Goal: Task Accomplishment & Management: Manage account settings

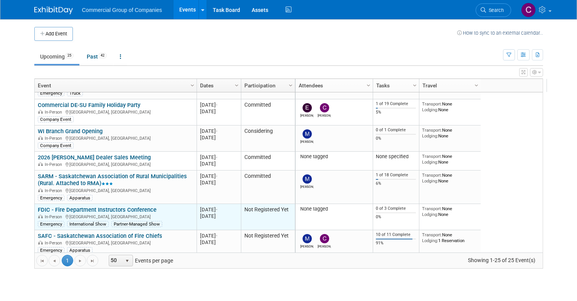
scroll to position [313, 0]
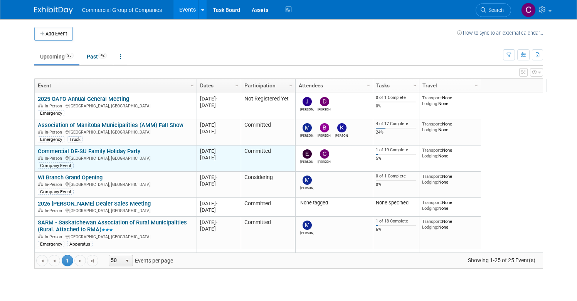
click at [81, 151] on link "Commercial DE-SU Family Holiday Party" at bounding box center [89, 151] width 103 height 7
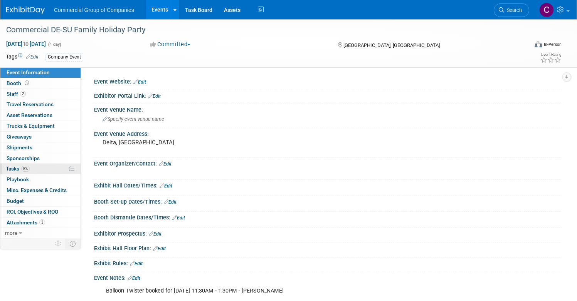
click at [72, 171] on link "5% Tasks 5%" at bounding box center [40, 169] width 80 height 10
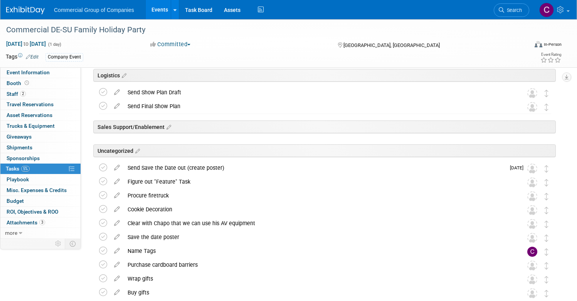
scroll to position [141, 0]
click at [124, 181] on icon at bounding box center [116, 180] width 13 height 10
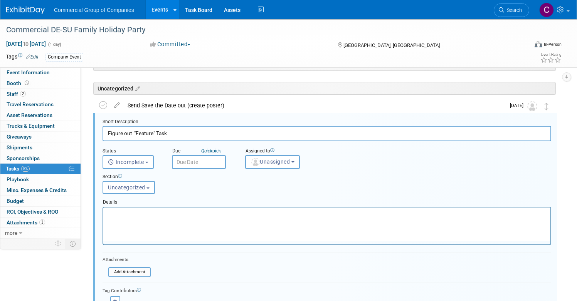
scroll to position [0, 0]
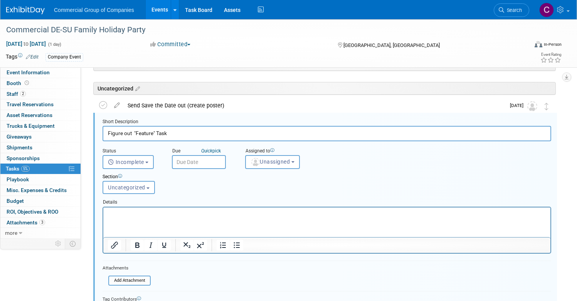
click at [140, 210] on p "Rich Text Area. Press ALT-0 for help." at bounding box center [327, 213] width 438 height 7
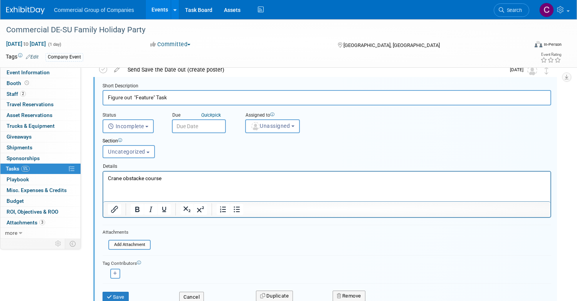
scroll to position [271, 0]
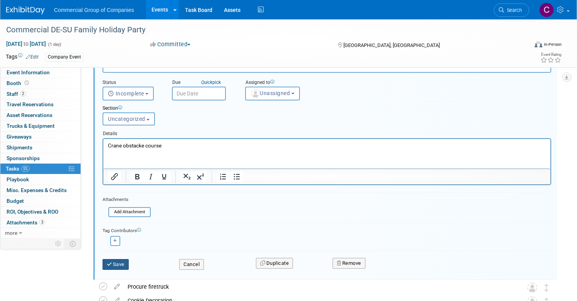
click at [129, 265] on button "Save" at bounding box center [116, 264] width 26 height 11
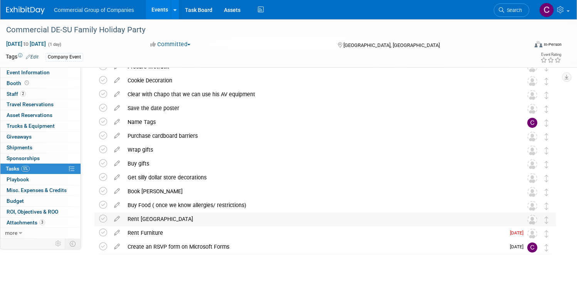
scroll to position [143, 0]
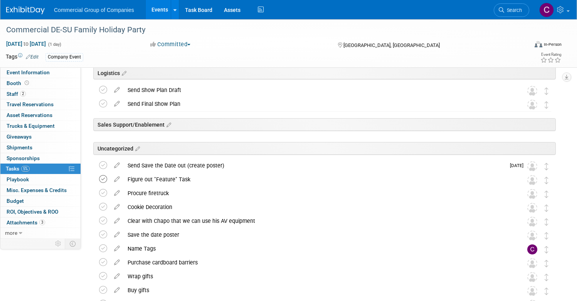
click at [107, 180] on icon at bounding box center [103, 179] width 8 height 8
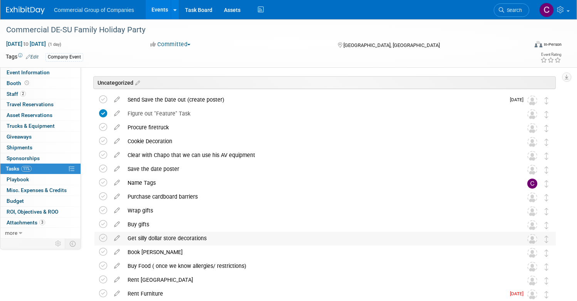
scroll to position [269, 0]
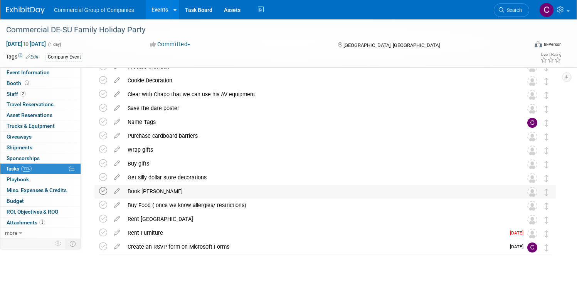
click at [107, 193] on icon at bounding box center [103, 191] width 8 height 8
click at [107, 217] on icon at bounding box center [103, 219] width 8 height 8
click at [107, 232] on icon at bounding box center [103, 233] width 8 height 8
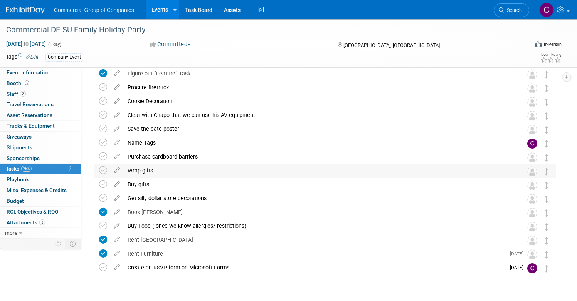
scroll to position [248, 0]
click at [124, 87] on icon at bounding box center [116, 86] width 13 height 10
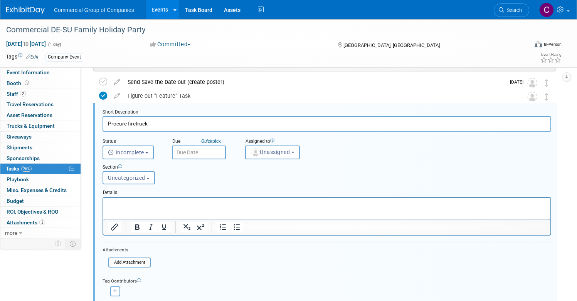
scroll to position [217, 0]
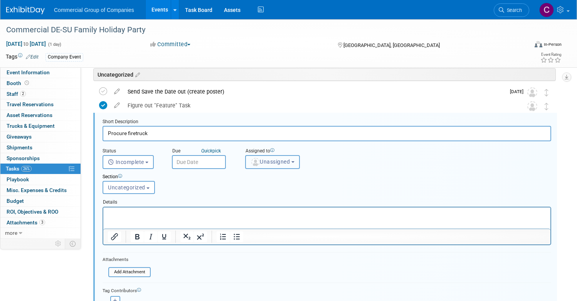
click at [288, 161] on span "Unassigned" at bounding box center [269, 162] width 39 height 6
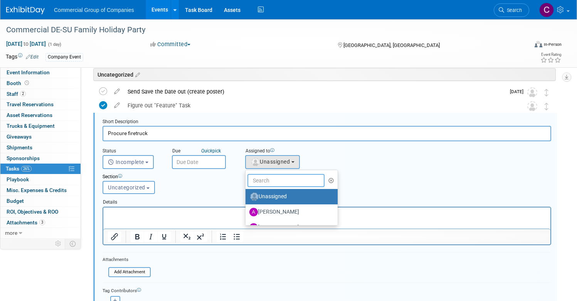
click at [287, 185] on input "text" at bounding box center [285, 180] width 77 height 13
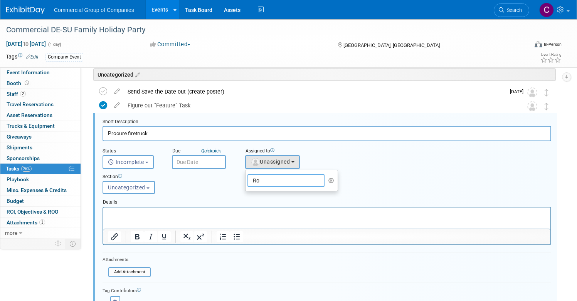
type input "Rod"
click at [317, 196] on label "Rod Leland" at bounding box center [289, 197] width 81 height 12
click at [247, 196] on input "Rod Leland" at bounding box center [244, 195] width 5 height 5
select select "94480758-a96d-444d-9a56-a22f3c90525a"
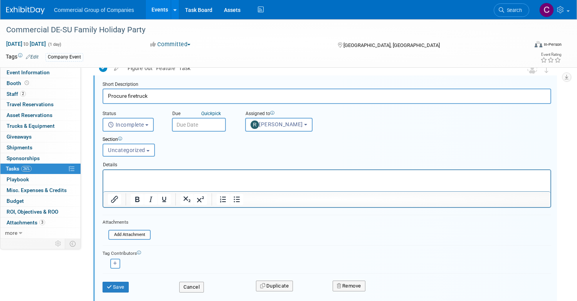
scroll to position [267, 0]
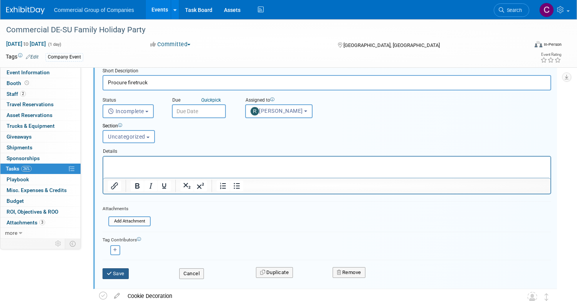
click at [129, 278] on button "Save" at bounding box center [116, 274] width 26 height 11
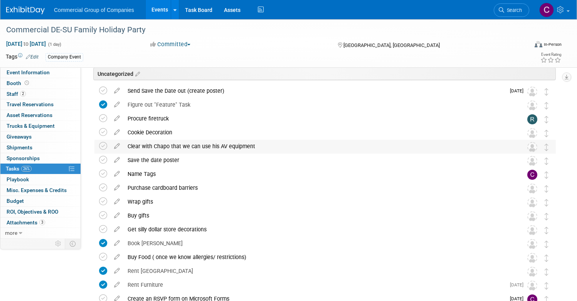
scroll to position [176, 0]
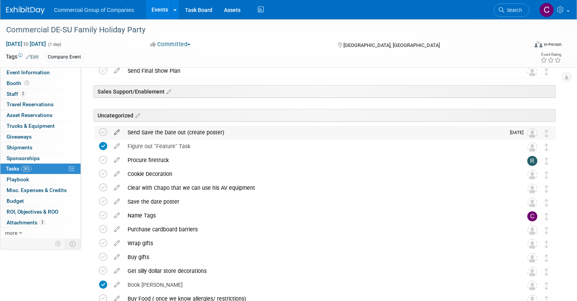
click at [124, 133] on icon at bounding box center [116, 131] width 13 height 10
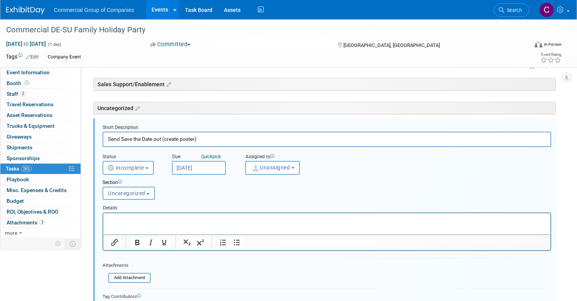
scroll to position [189, 0]
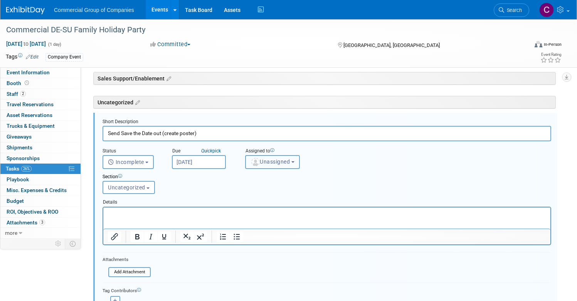
click at [260, 166] on img "button" at bounding box center [255, 162] width 8 height 8
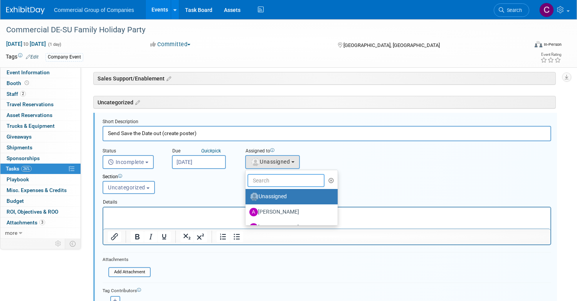
click at [299, 178] on input "text" at bounding box center [285, 180] width 77 height 13
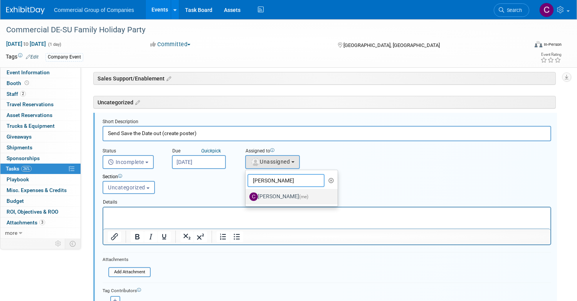
type input "[PERSON_NAME]"
click at [318, 200] on label "Cole Mattern (me)" at bounding box center [289, 197] width 81 height 12
click at [247, 198] on input "Cole Mattern (me)" at bounding box center [244, 195] width 5 height 5
select select "1bf77cdd-794e-41e5-92c8-c5ff4e4784cf"
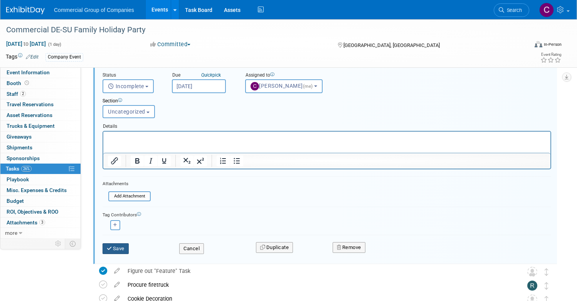
scroll to position [268, 0]
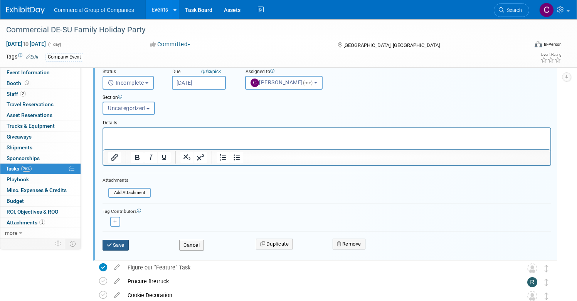
click at [129, 244] on button "Save" at bounding box center [116, 245] width 26 height 11
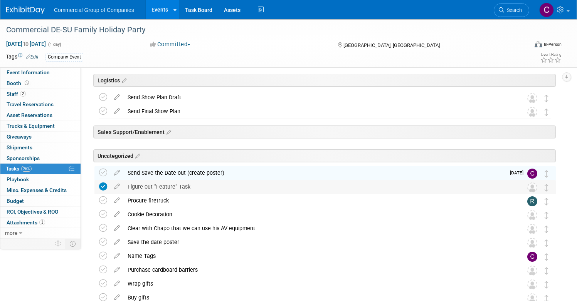
scroll to position [152, 0]
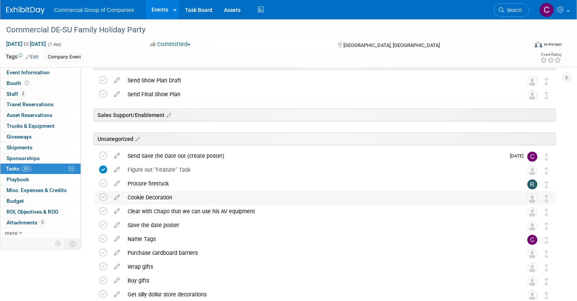
click at [190, 197] on div "Cookie Decoration" at bounding box center [318, 197] width 388 height 13
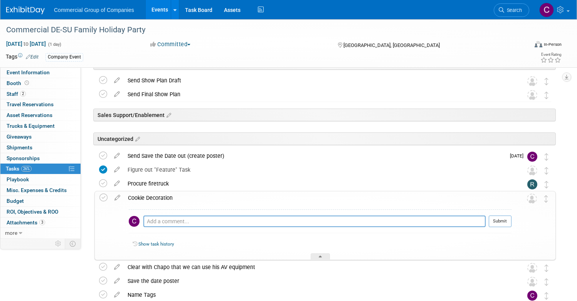
click at [187, 198] on div "Cookie Decoration" at bounding box center [317, 198] width 387 height 13
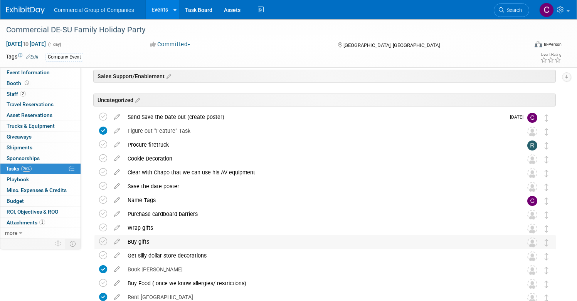
scroll to position [191, 0]
click at [124, 229] on icon at bounding box center [116, 227] width 13 height 10
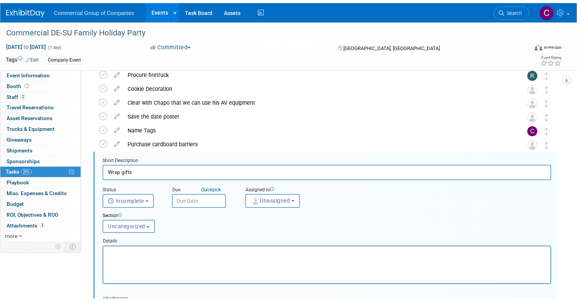
scroll to position [300, 0]
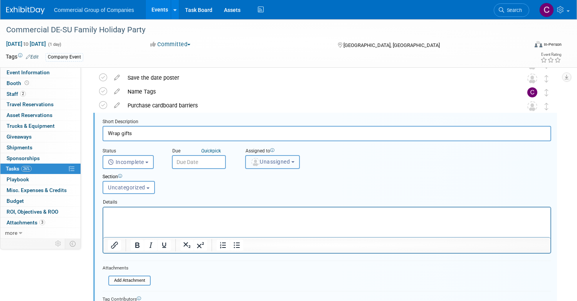
click at [287, 168] on button "Unassigned" at bounding box center [272, 162] width 55 height 14
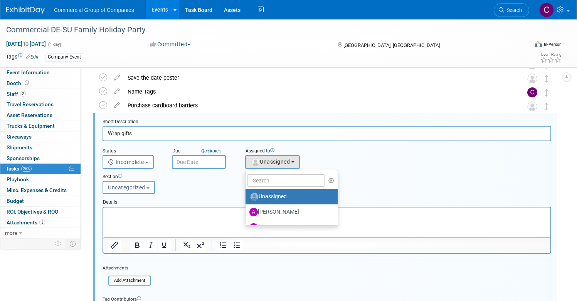
click at [410, 159] on div "Status <i class="far fa-clock" style="padding: 6px 4px 6px 1px;"></i> Incomplet…" at bounding box center [327, 155] width 460 height 28
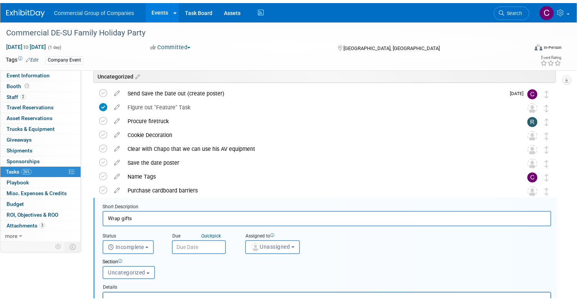
scroll to position [258, 0]
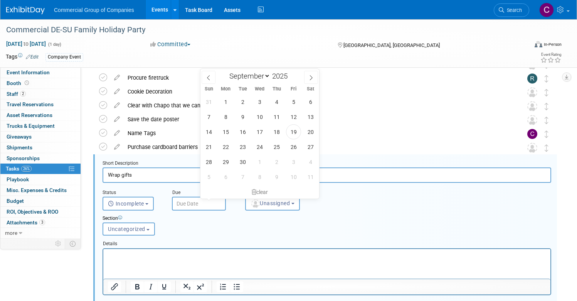
click at [219, 205] on input "text" at bounding box center [199, 204] width 54 height 14
click at [315, 247] on div "Details" at bounding box center [327, 242] width 449 height 11
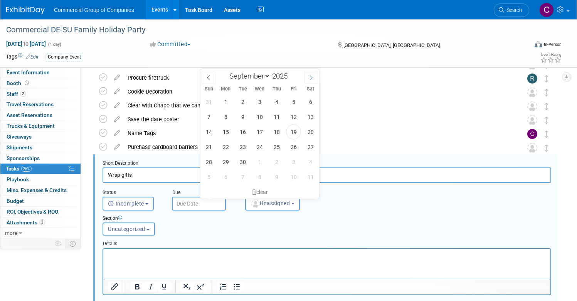
click at [314, 74] on span at bounding box center [311, 77] width 14 height 13
select select "11"
click at [289, 112] on span "12" at bounding box center [293, 116] width 15 height 15
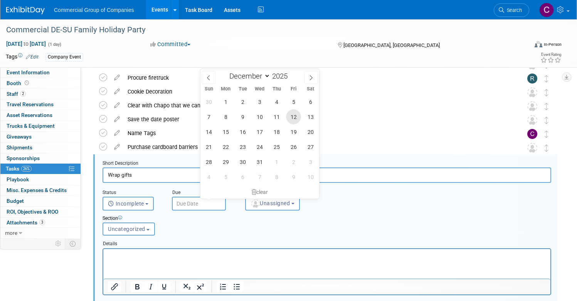
type input "Dec 12, 2025"
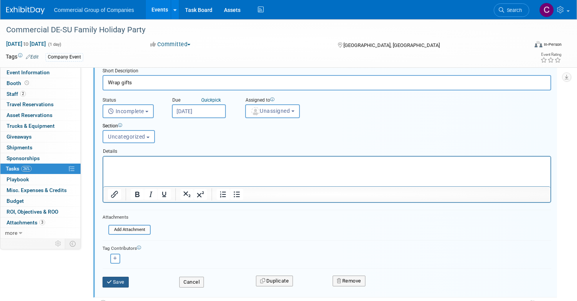
scroll to position [351, 0]
click at [129, 282] on button "Save" at bounding box center [116, 282] width 26 height 11
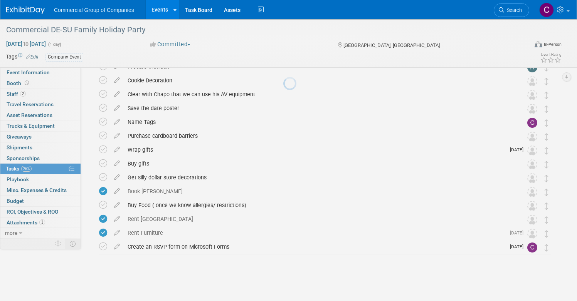
scroll to position [269, 0]
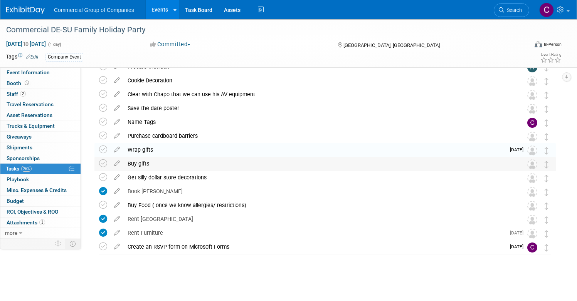
click at [179, 165] on div "Buy gifts" at bounding box center [318, 163] width 388 height 13
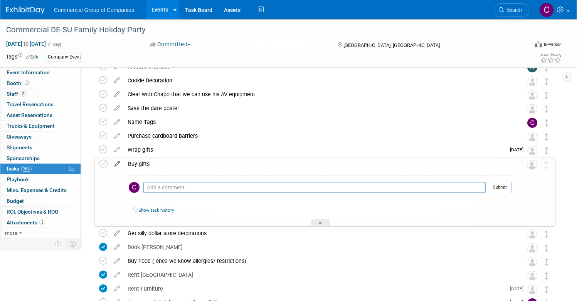
click at [124, 165] on icon at bounding box center [117, 163] width 13 height 10
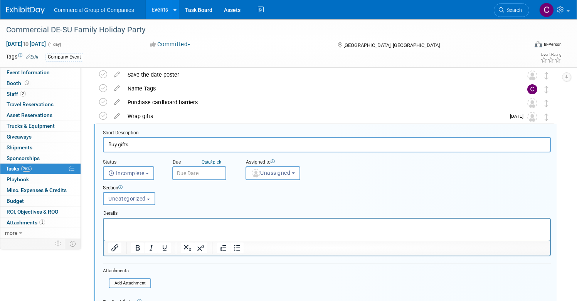
scroll to position [314, 0]
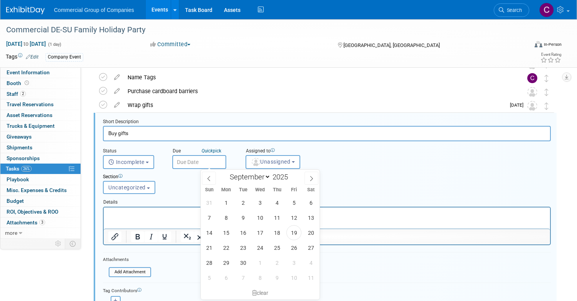
click at [226, 156] on input "text" at bounding box center [199, 162] width 54 height 14
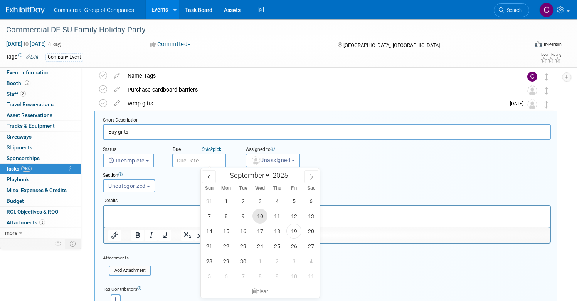
scroll to position [317, 0]
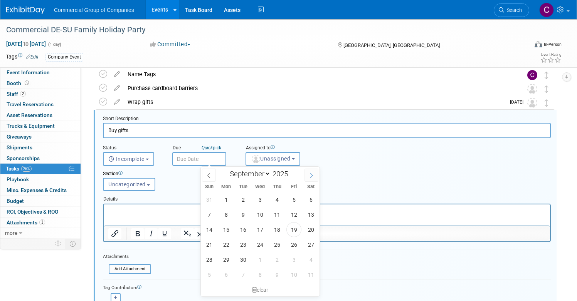
click at [307, 178] on span at bounding box center [311, 175] width 14 height 13
select select "11"
click at [295, 199] on span "5" at bounding box center [293, 199] width 15 height 15
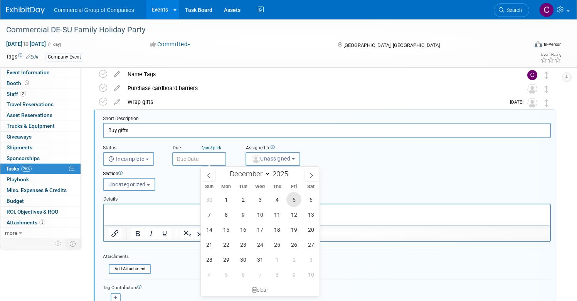
type input "Dec 5, 2025"
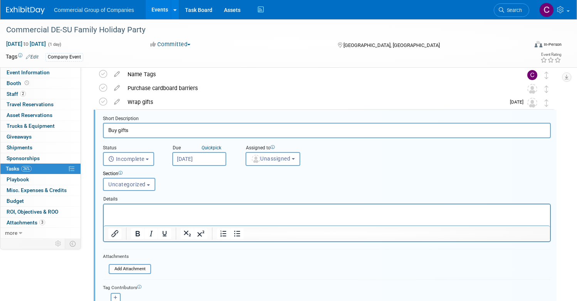
scroll to position [392, 0]
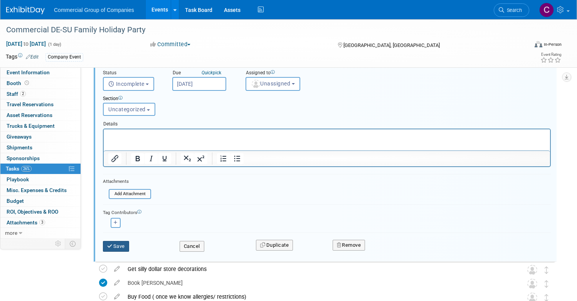
click at [113, 248] on icon "submit" at bounding box center [110, 246] width 6 height 5
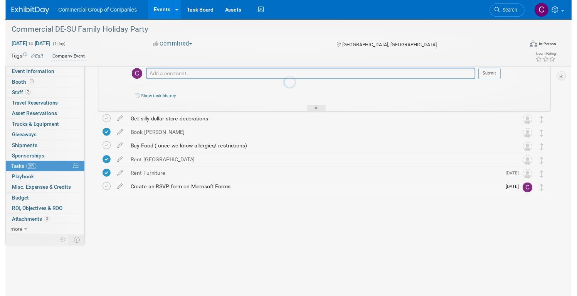
scroll to position [325, 0]
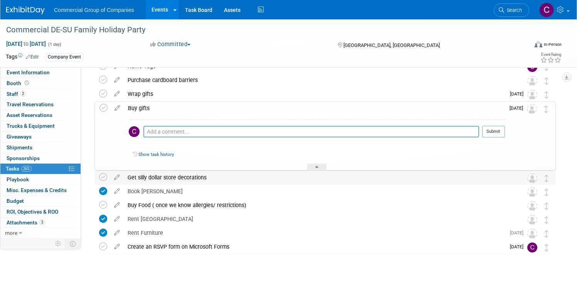
click at [209, 181] on div "Get silly dollar store decorations" at bounding box center [318, 177] width 388 height 13
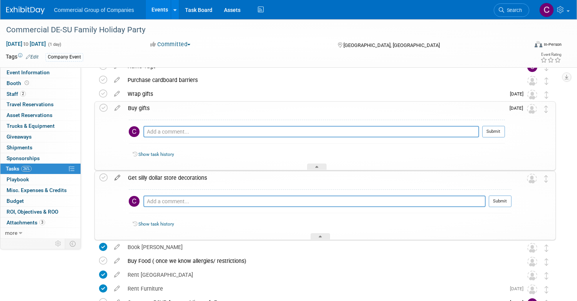
click at [124, 176] on icon at bounding box center [117, 176] width 13 height 10
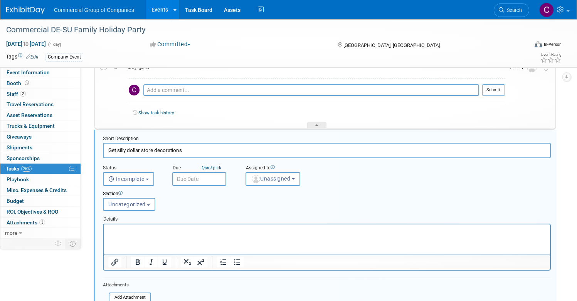
scroll to position [384, 0]
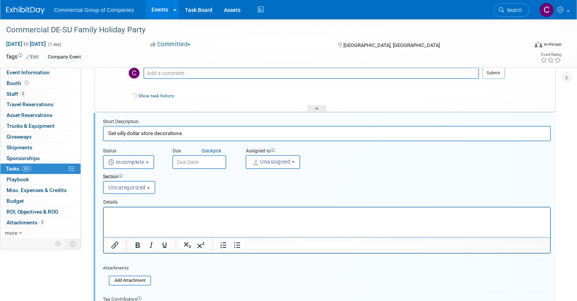
click at [226, 165] on input "text" at bounding box center [199, 162] width 54 height 14
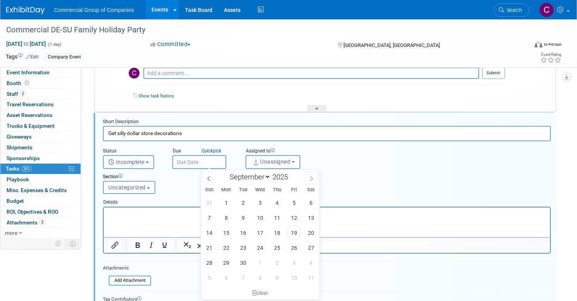
click at [309, 177] on icon at bounding box center [311, 178] width 5 height 5
click at [309, 178] on icon at bounding box center [311, 178] width 5 height 5
click at [307, 179] on span at bounding box center [311, 178] width 14 height 13
select select "11"
click at [294, 205] on span "5" at bounding box center [293, 202] width 15 height 15
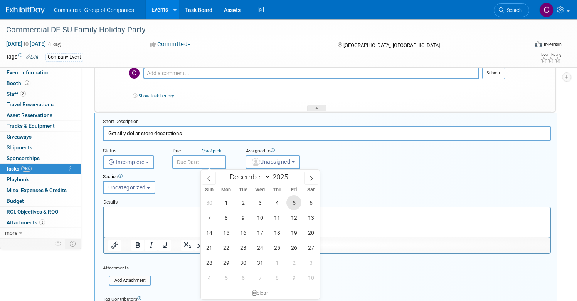
type input "Dec 5, 2025"
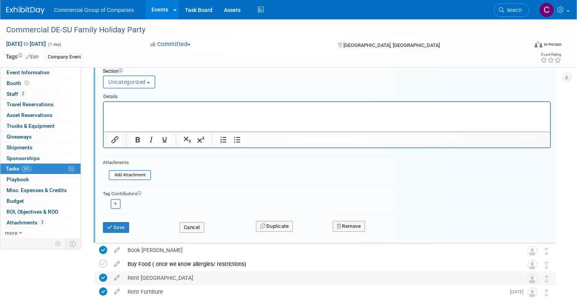
scroll to position [531, 0]
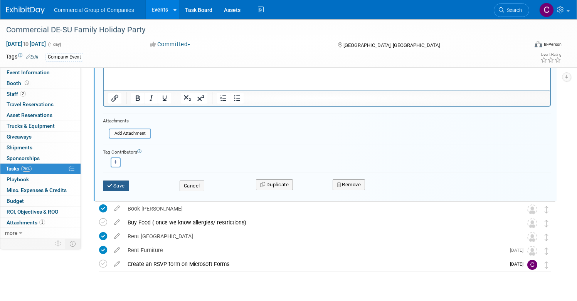
click at [129, 184] on button "Save" at bounding box center [116, 186] width 26 height 11
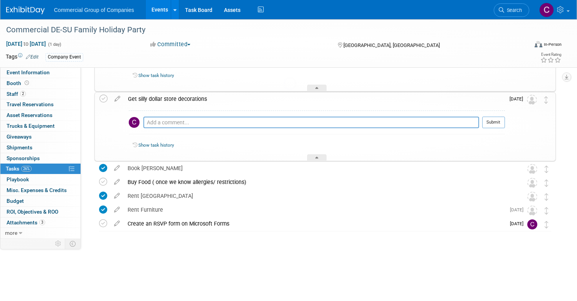
scroll to position [381, 0]
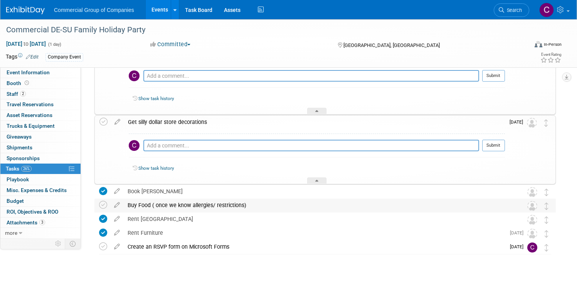
click at [252, 203] on div "Buy Food ( once we know allergies/ restrictions)" at bounding box center [318, 205] width 388 height 13
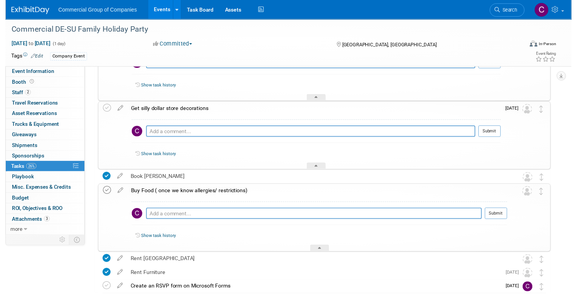
scroll to position [394, 0]
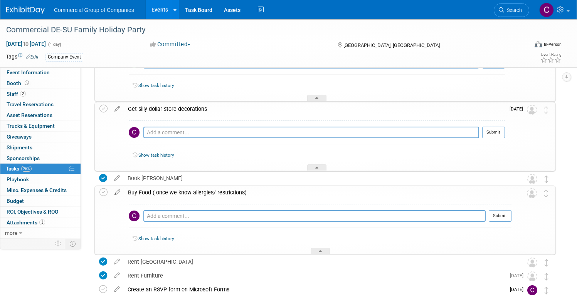
click at [124, 189] on icon at bounding box center [117, 191] width 13 height 10
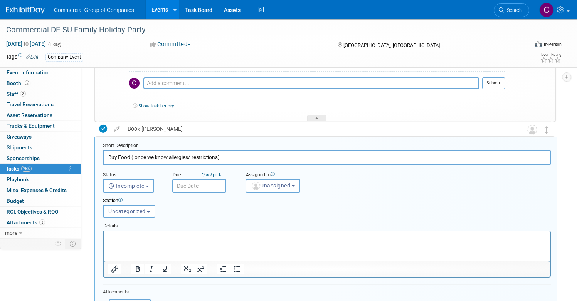
scroll to position [467, 0]
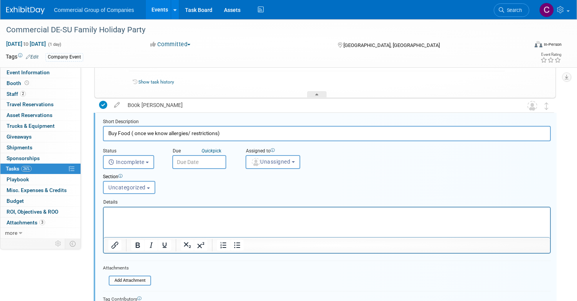
click at [226, 161] on input "text" at bounding box center [199, 162] width 54 height 14
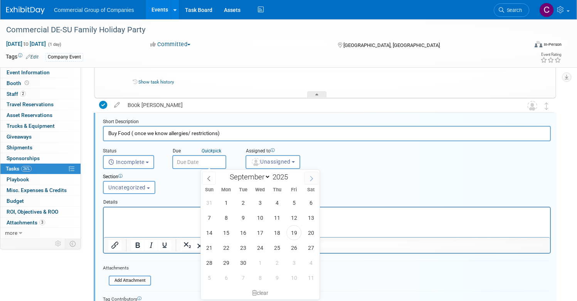
click at [312, 176] on icon at bounding box center [311, 178] width 5 height 5
click at [317, 174] on span at bounding box center [311, 178] width 14 height 13
select select "11"
click at [290, 220] on span "12" at bounding box center [293, 217] width 15 height 15
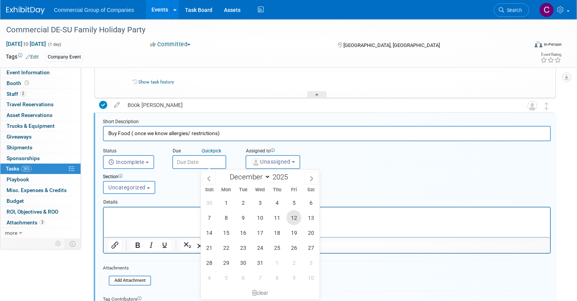
type input "Dec 12, 2025"
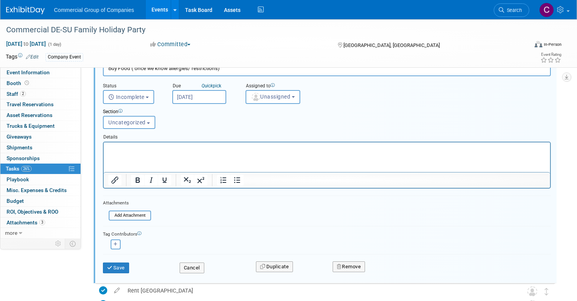
scroll to position [539, 0]
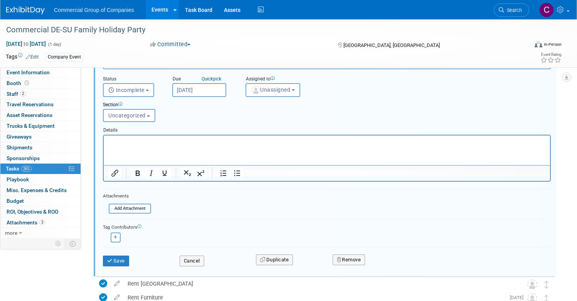
click at [145, 268] on div "Save Cancel Duplicate Remove" at bounding box center [327, 260] width 448 height 27
click at [129, 263] on button "Save" at bounding box center [116, 261] width 26 height 11
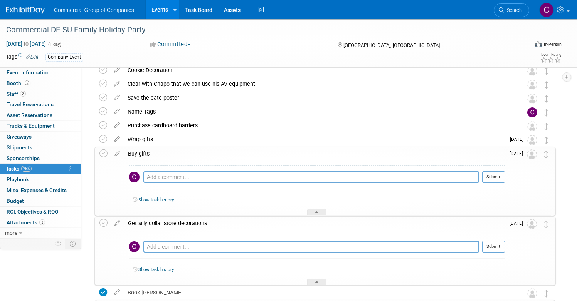
scroll to position [234, 0]
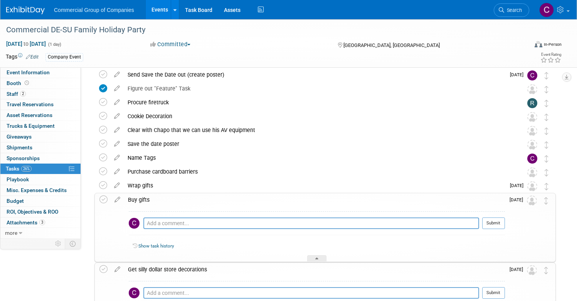
click at [169, 198] on div "Buy gifts" at bounding box center [314, 199] width 381 height 13
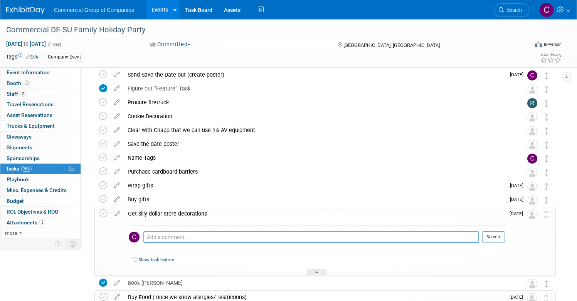
click at [179, 209] on div "Get silly dollar store decorations" at bounding box center [314, 213] width 381 height 13
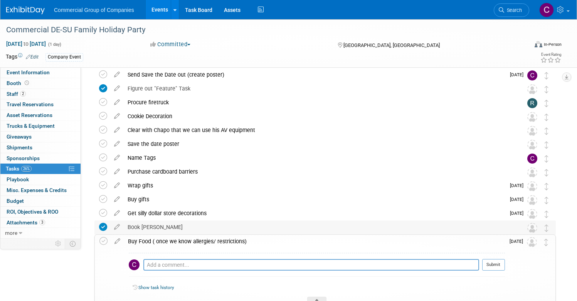
click at [180, 226] on div "Book Jim" at bounding box center [318, 227] width 388 height 13
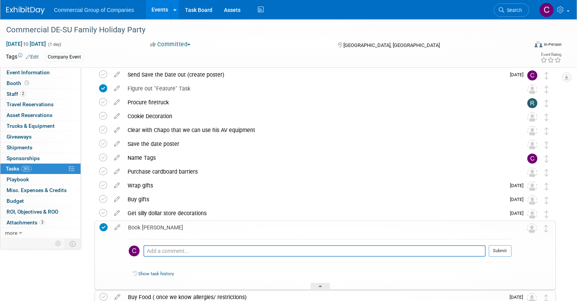
click at [181, 229] on div "Book Jim" at bounding box center [317, 227] width 387 height 13
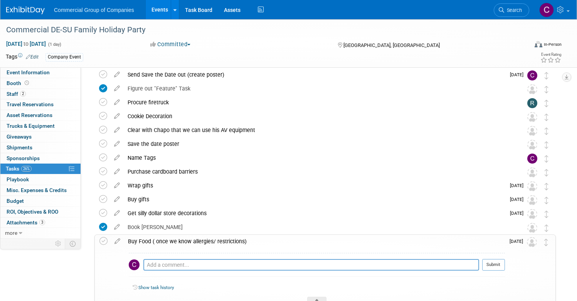
click at [181, 238] on div "Buy Food ( once we know allergies/ restrictions)" at bounding box center [314, 241] width 381 height 13
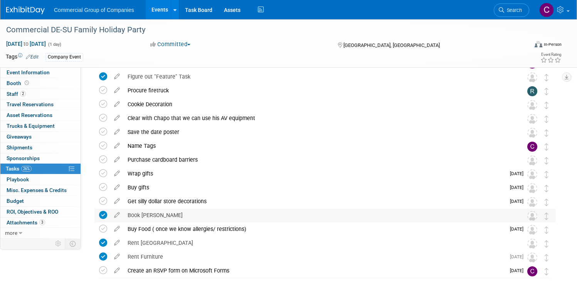
scroll to position [269, 0]
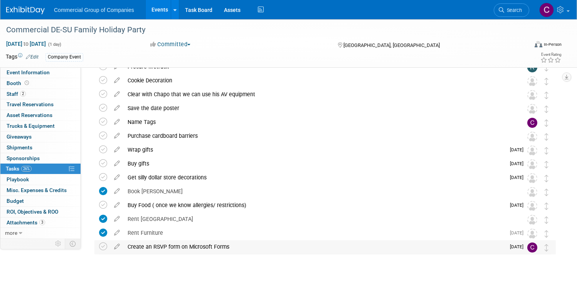
click at [224, 245] on div "Create an RSVP form on Microsoft Forms" at bounding box center [314, 246] width 381 height 13
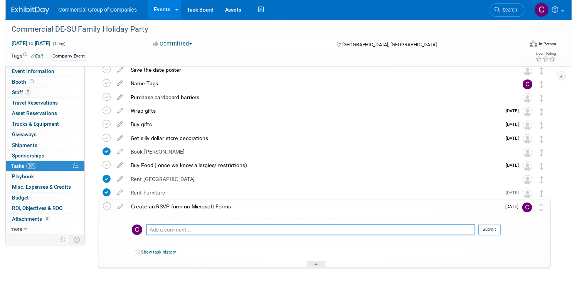
scroll to position [325, 0]
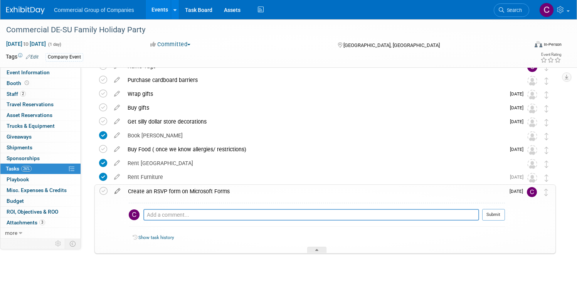
click at [124, 186] on icon at bounding box center [117, 190] width 13 height 10
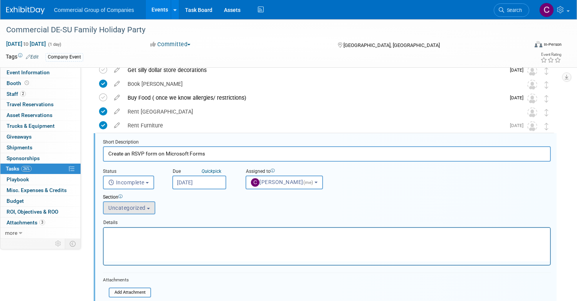
scroll to position [397, 0]
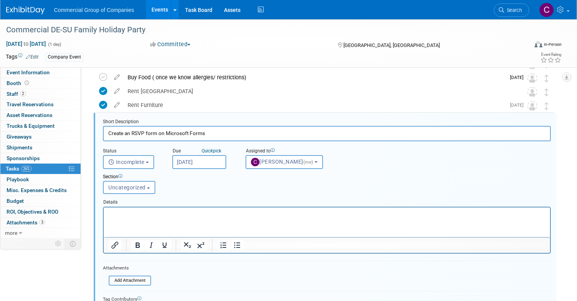
click at [226, 165] on input "Sep 30, 2025" at bounding box center [199, 162] width 54 height 14
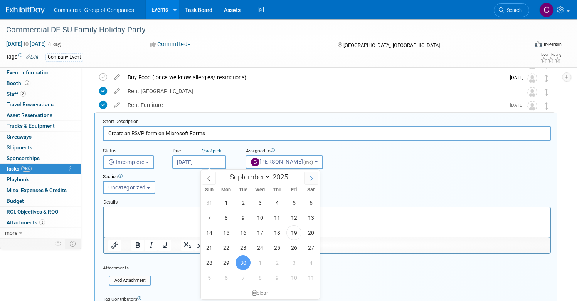
click at [311, 183] on span at bounding box center [311, 178] width 14 height 13
select select "9"
click at [292, 258] on span "31" at bounding box center [293, 262] width 15 height 15
type input "[DATE]"
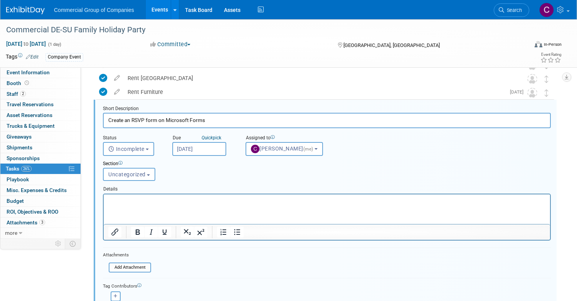
scroll to position [467, 0]
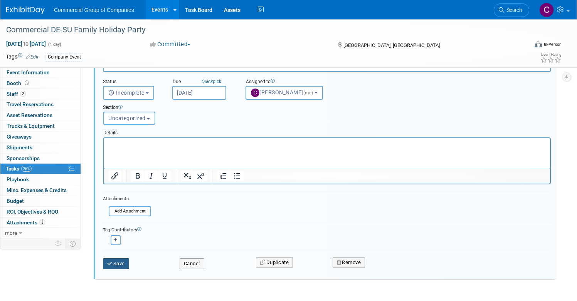
click at [129, 262] on button "Save" at bounding box center [116, 264] width 26 height 11
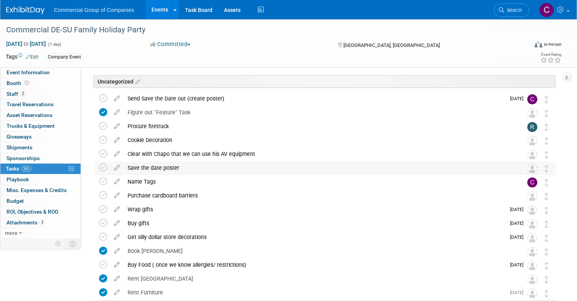
scroll to position [210, 0]
click at [203, 167] on div "Save the date poster" at bounding box center [318, 167] width 388 height 13
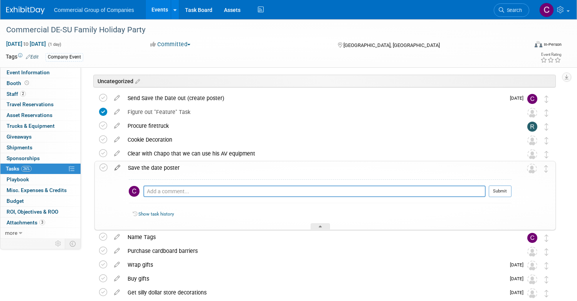
click at [124, 166] on icon at bounding box center [117, 166] width 13 height 10
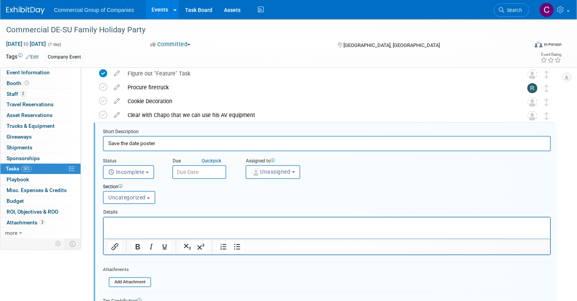
scroll to position [259, 0]
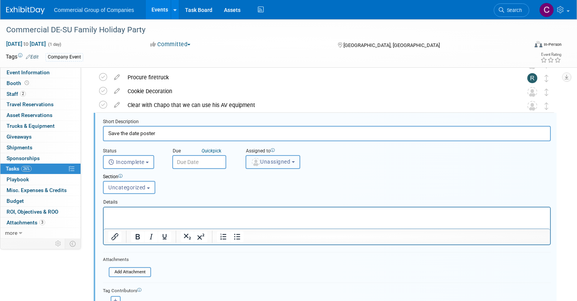
click at [300, 158] on button "Unassigned" at bounding box center [272, 162] width 55 height 14
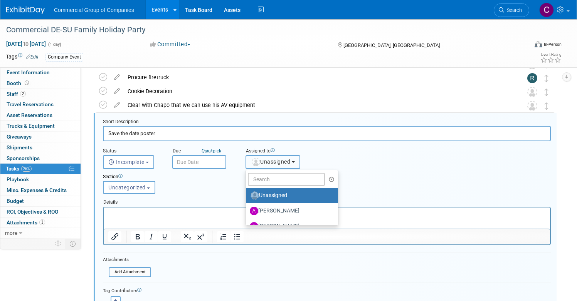
scroll to position [2, 0]
click at [309, 179] on input "text" at bounding box center [286, 179] width 77 height 13
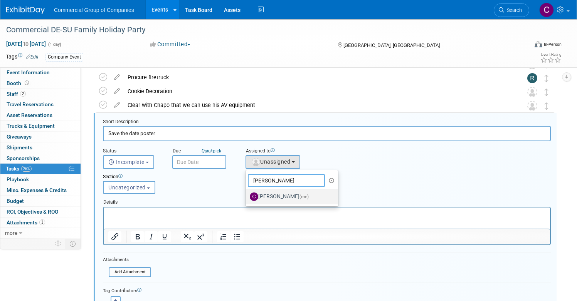
type input "[PERSON_NAME]"
click at [309, 199] on span "(me)" at bounding box center [303, 196] width 9 height 5
click at [247, 198] on input "Cole Mattern (me)" at bounding box center [244, 195] width 5 height 5
select select "1bf77cdd-794e-41e5-92c8-c5ff4e4784cf"
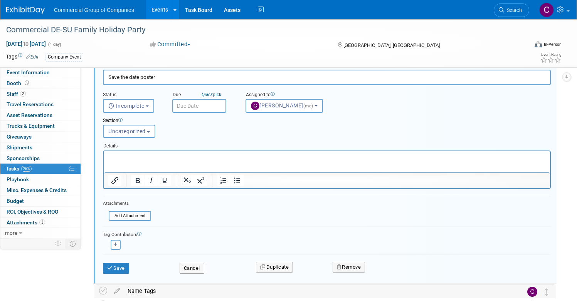
scroll to position [335, 0]
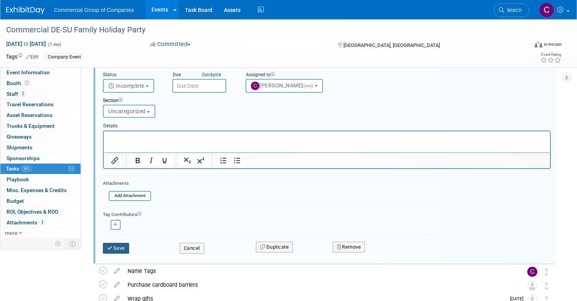
click at [129, 250] on button "Save" at bounding box center [116, 248] width 26 height 11
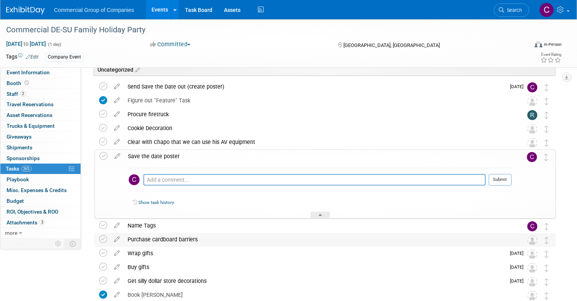
scroll to position [190, 0]
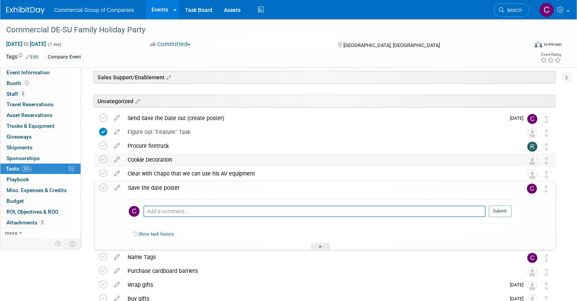
click at [204, 160] on div "Cookie Decoration" at bounding box center [318, 159] width 388 height 13
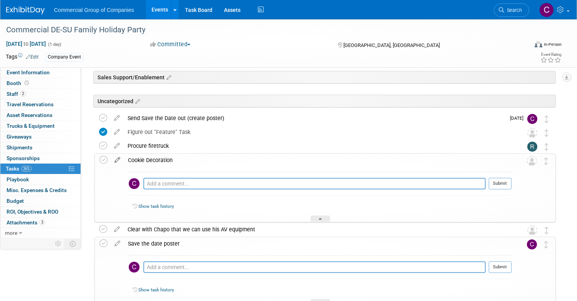
click at [124, 156] on icon at bounding box center [117, 159] width 13 height 10
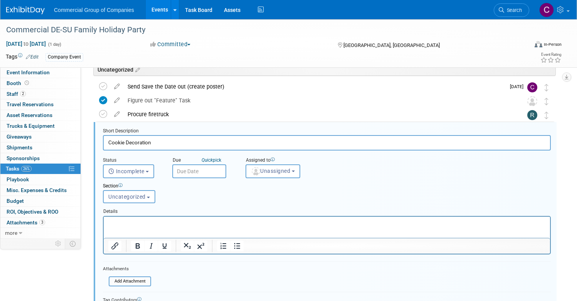
scroll to position [231, 0]
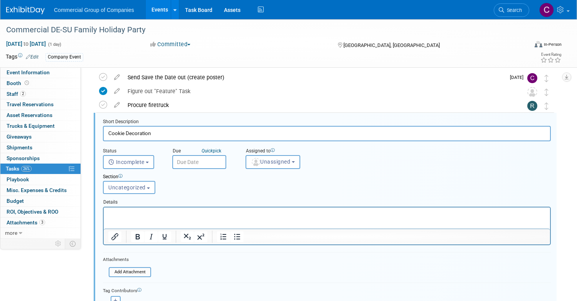
click at [275, 152] on icon at bounding box center [273, 150] width 4 height 4
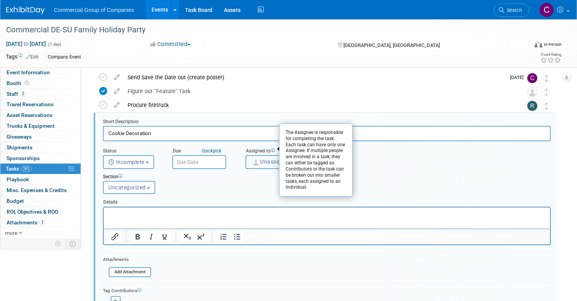
click at [290, 160] on span "Unassigned" at bounding box center [270, 162] width 39 height 6
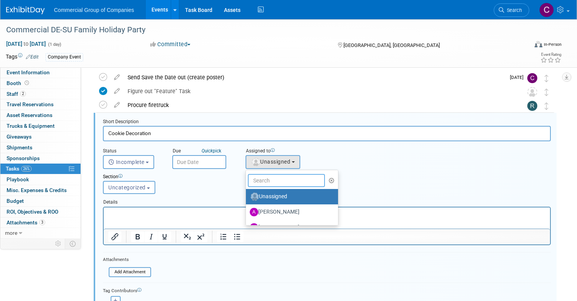
click at [308, 176] on input "text" at bounding box center [286, 180] width 77 height 13
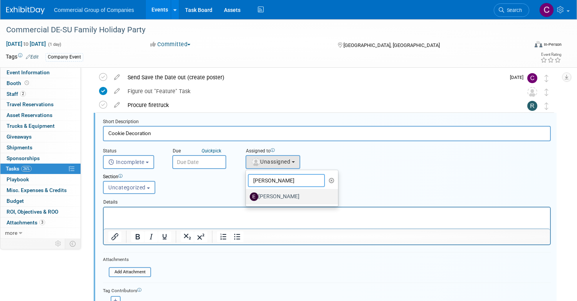
type input "[PERSON_NAME]"
click at [309, 189] on link "Emma Schwab" at bounding box center [292, 196] width 92 height 15
click at [310, 194] on label "Emma Schwab" at bounding box center [290, 197] width 81 height 12
click at [247, 194] on input "Emma Schwab" at bounding box center [244, 195] width 5 height 5
select select "88cd67d7-3996-44f0-8fd2-8177c9c457f8"
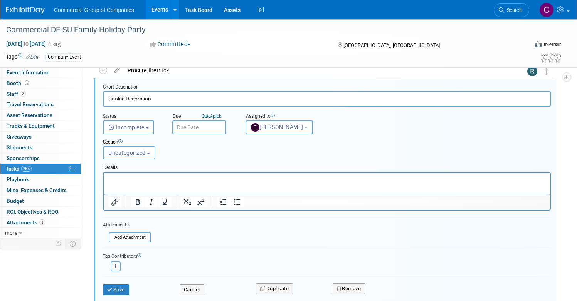
scroll to position [298, 0]
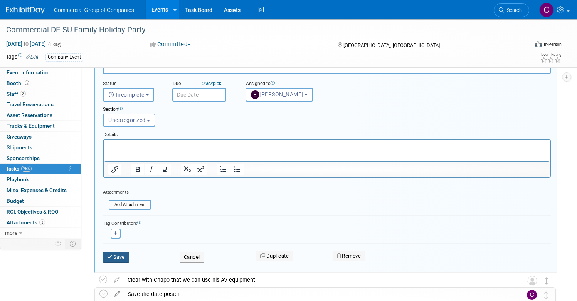
click at [129, 259] on button "Save" at bounding box center [116, 257] width 26 height 11
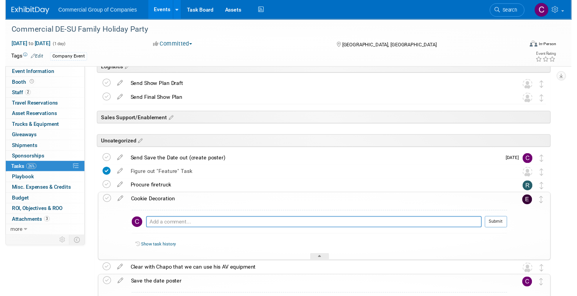
scroll to position [212, 0]
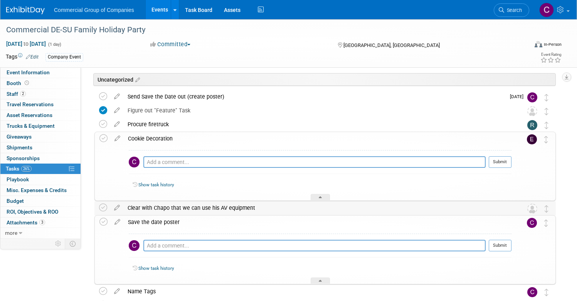
click at [200, 205] on div "Clear with Chapo that we can use his AV equipment" at bounding box center [318, 208] width 388 height 13
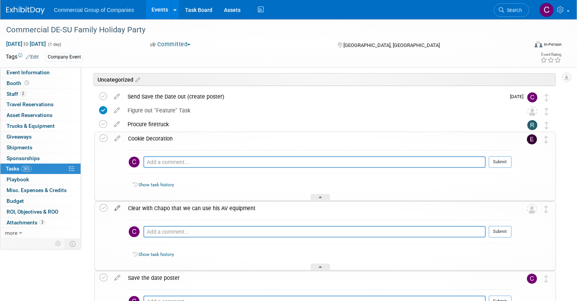
click at [124, 210] on icon at bounding box center [117, 207] width 13 height 10
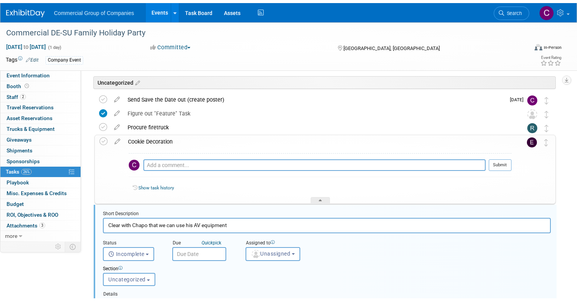
scroll to position [301, 0]
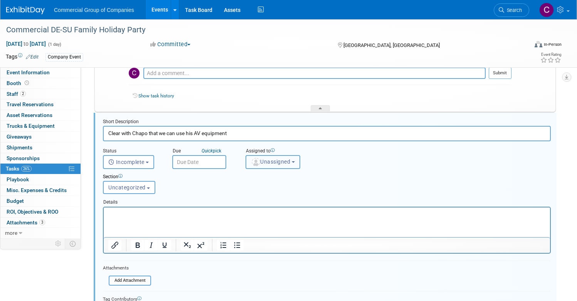
click at [300, 158] on button "Unassigned" at bounding box center [272, 162] width 55 height 14
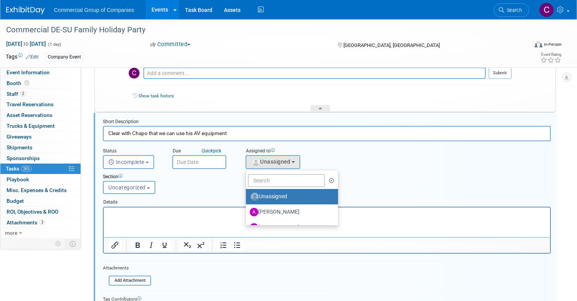
click at [301, 188] on ul "Unassigned Adam Dingman Adam Lowe Adrian Butcher Alexander Cafovski Ashley Carm…" at bounding box center [291, 198] width 93 height 56
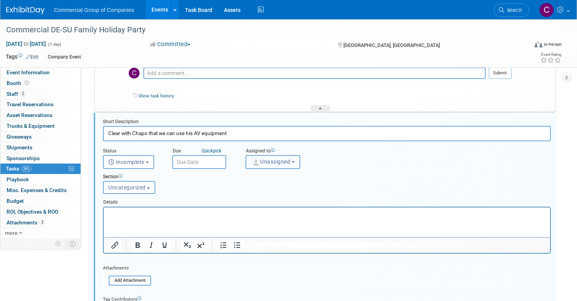
click at [290, 160] on span "Unassigned" at bounding box center [270, 162] width 39 height 6
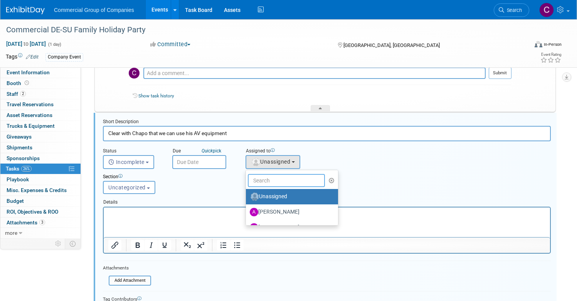
click at [289, 181] on input "text" at bounding box center [286, 180] width 77 height 13
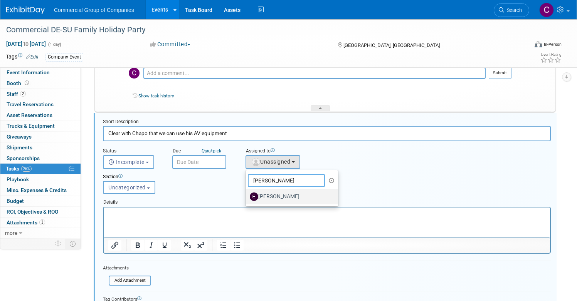
type input "[PERSON_NAME]"
click at [302, 198] on label "Emma Schwab" at bounding box center [290, 197] width 81 height 12
click at [247, 198] on input "Emma Schwab" at bounding box center [244, 195] width 5 height 5
select select "88cd67d7-3996-44f0-8fd2-8177c9c457f8"
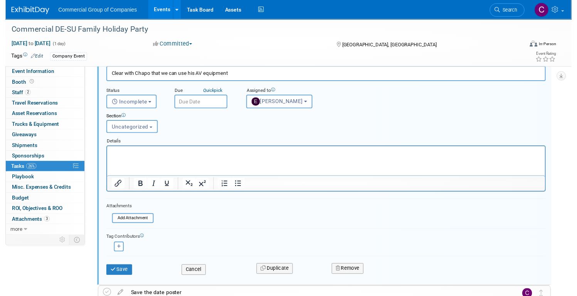
scroll to position [371, 0]
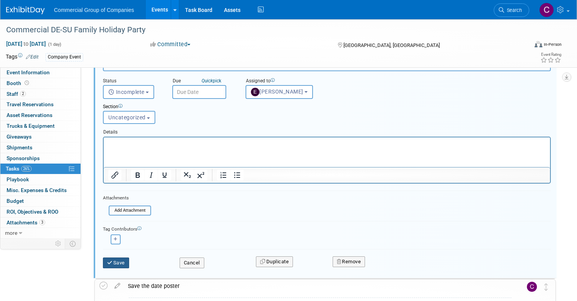
click at [129, 267] on button "Save" at bounding box center [116, 263] width 26 height 11
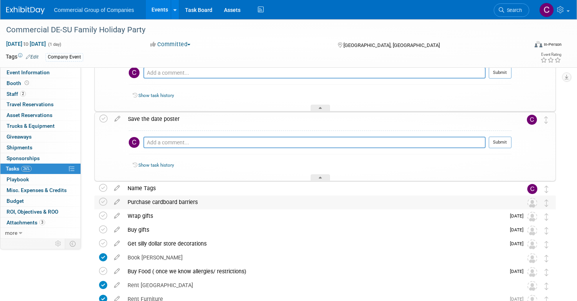
click at [212, 203] on div "Purchase cardboard barriers" at bounding box center [318, 202] width 388 height 13
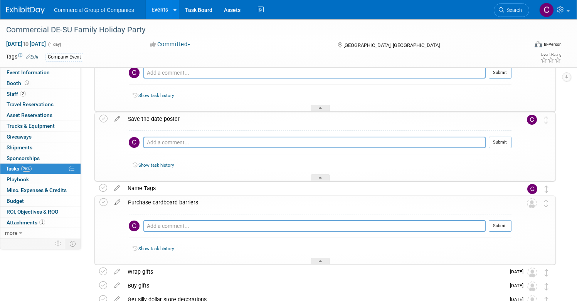
click at [124, 202] on icon at bounding box center [117, 201] width 13 height 10
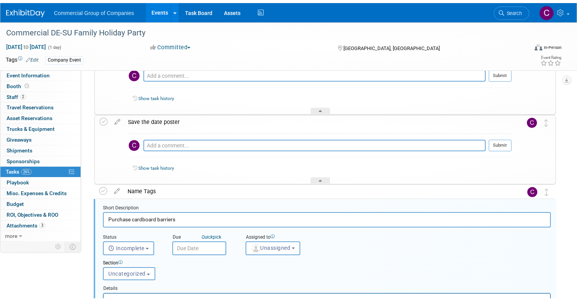
scroll to position [454, 0]
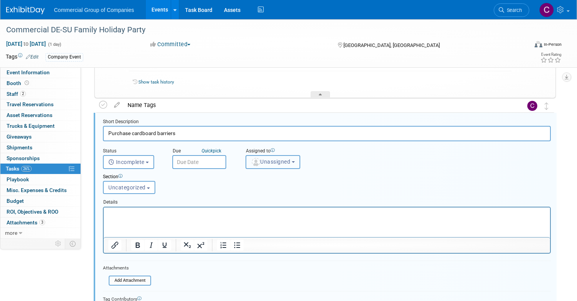
click at [286, 156] on button "Unassigned" at bounding box center [272, 162] width 55 height 14
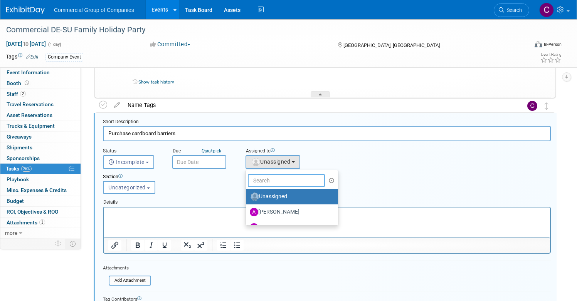
click at [309, 175] on input "text" at bounding box center [286, 180] width 77 height 13
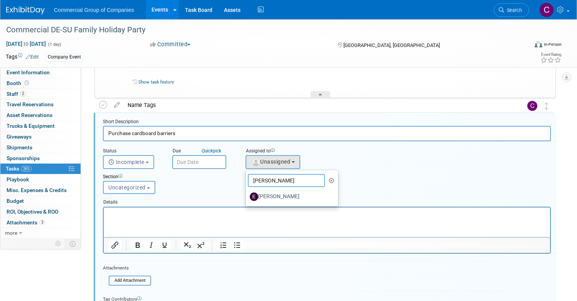
click at [308, 181] on input "[PERSON_NAME]" at bounding box center [286, 180] width 77 height 13
click at [308, 180] on input "[PERSON_NAME]" at bounding box center [286, 180] width 77 height 13
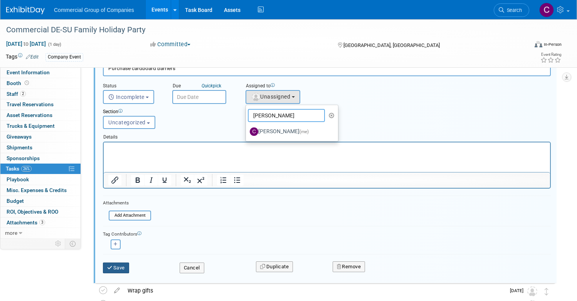
scroll to position [526, 0]
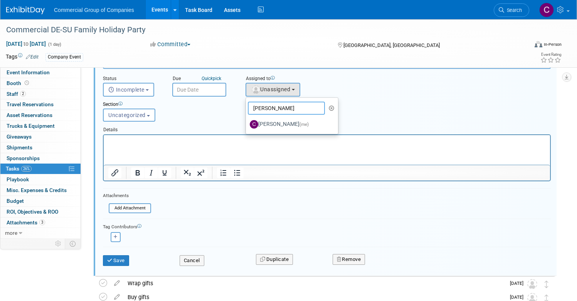
type input "[PERSON_NAME]"
click at [150, 254] on div "Save" at bounding box center [135, 258] width 77 height 16
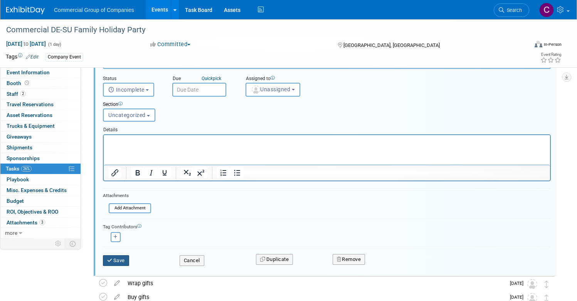
click at [129, 259] on button "Save" at bounding box center [116, 260] width 26 height 11
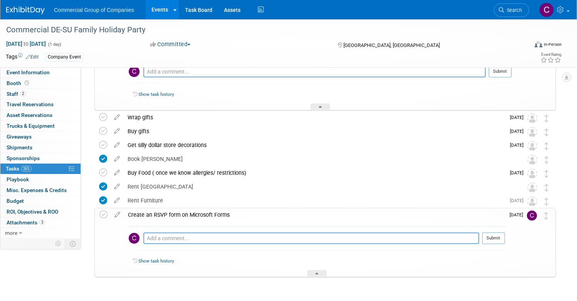
scroll to position [360, 0]
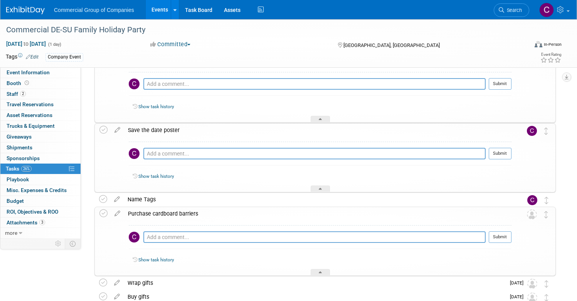
click at [246, 210] on div "Purchase cardboard barriers" at bounding box center [317, 213] width 387 height 13
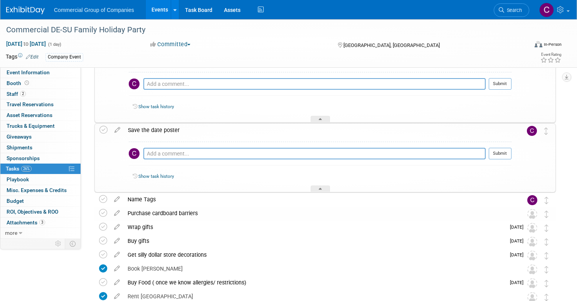
click at [248, 215] on div "Purchase cardboard barriers" at bounding box center [318, 213] width 388 height 13
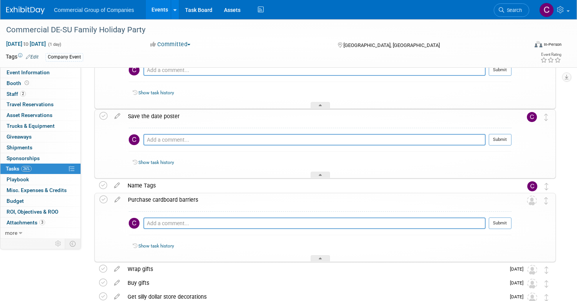
scroll to position [437, 0]
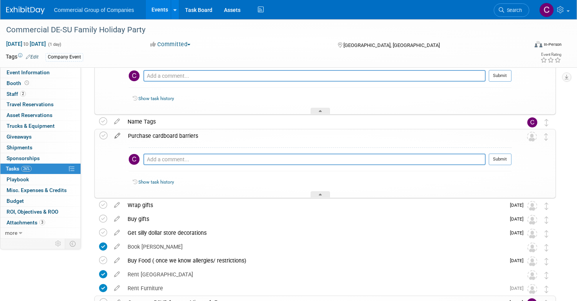
click at [124, 135] on icon at bounding box center [117, 134] width 13 height 10
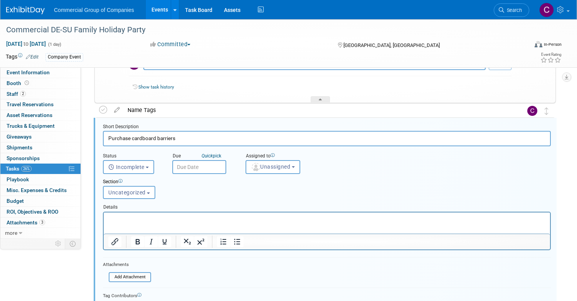
scroll to position [454, 0]
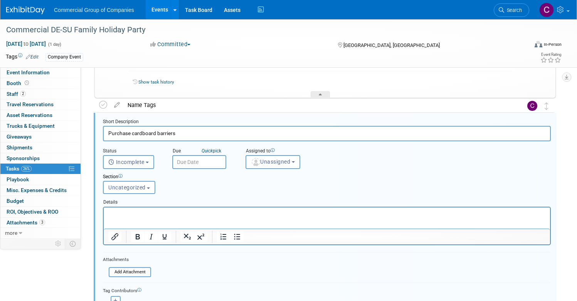
click at [312, 151] on div "Assigned to" at bounding box center [296, 151] width 103 height 7
click at [290, 164] on span "Unassigned" at bounding box center [270, 162] width 39 height 6
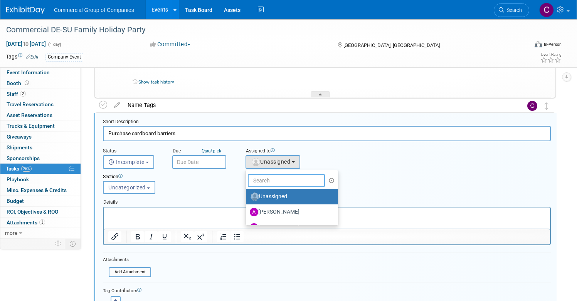
click at [308, 184] on input "text" at bounding box center [286, 180] width 77 height 13
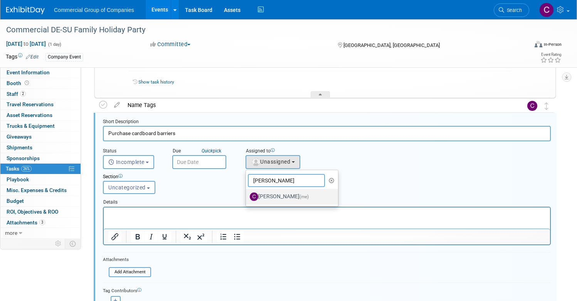
type input "[PERSON_NAME]"
click at [321, 200] on label "Cole Mattern (me)" at bounding box center [290, 197] width 81 height 12
click at [247, 198] on input "Cole Mattern (me)" at bounding box center [244, 195] width 5 height 5
select select "1bf77cdd-794e-41e5-92c8-c5ff4e4784cf"
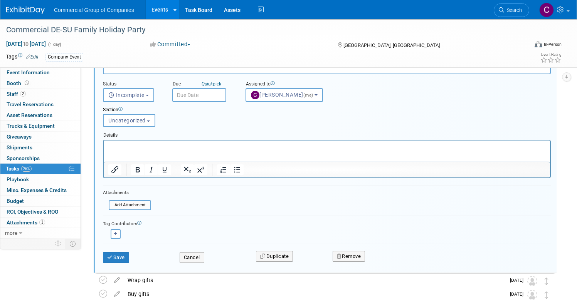
scroll to position [527, 0]
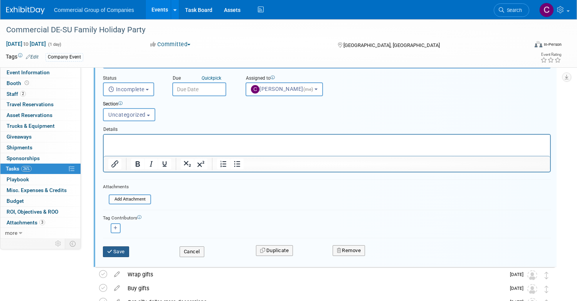
click at [129, 252] on button "Save" at bounding box center [116, 252] width 26 height 11
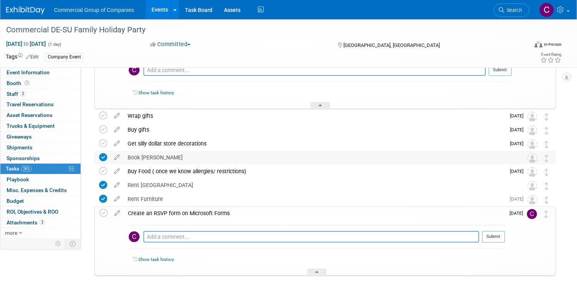
click at [213, 158] on div "Book Jim" at bounding box center [318, 157] width 388 height 13
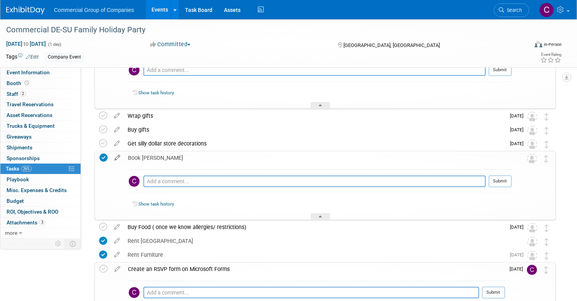
click at [124, 160] on icon at bounding box center [117, 156] width 13 height 10
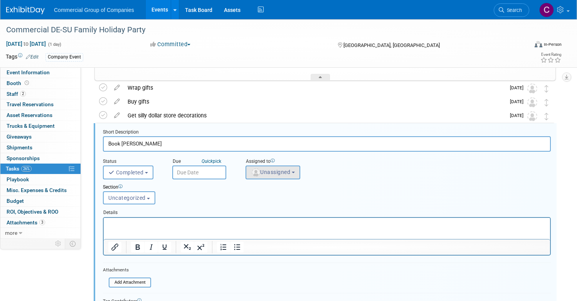
scroll to position [565, 0]
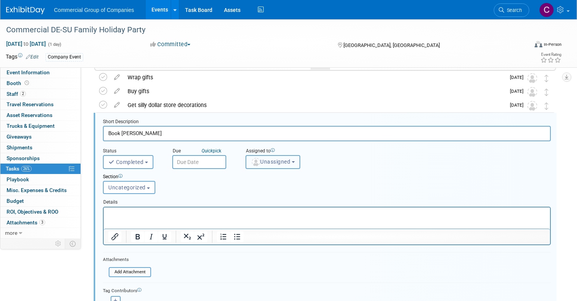
click at [297, 158] on button "Unassigned" at bounding box center [272, 162] width 55 height 14
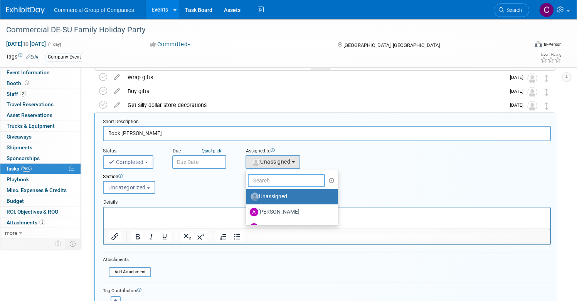
click at [282, 176] on input "text" at bounding box center [286, 180] width 77 height 13
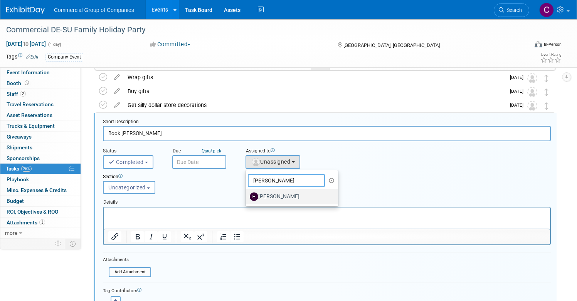
type input "[PERSON_NAME]"
drag, startPoint x: 296, startPoint y: 194, endPoint x: 295, endPoint y: 200, distance: 6.3
click at [296, 193] on label "Emma Schwab" at bounding box center [290, 197] width 81 height 12
click at [247, 193] on input "Emma Schwab" at bounding box center [244, 195] width 5 height 5
select select "88cd67d7-3996-44f0-8fd2-8177c9c457f8"
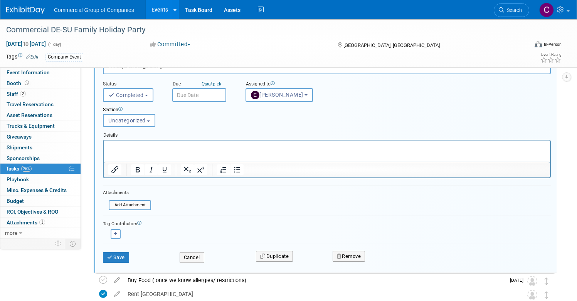
scroll to position [642, 0]
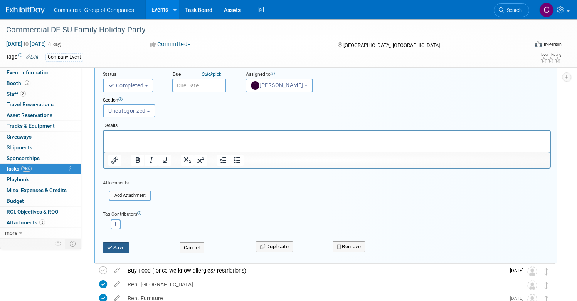
click at [129, 246] on button "Save" at bounding box center [116, 248] width 26 height 11
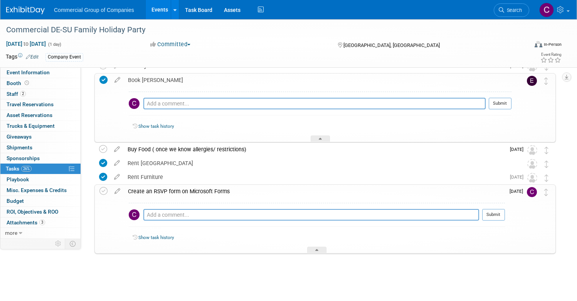
scroll to position [605, 0]
click at [199, 164] on div "Rent Bouncy Castle" at bounding box center [318, 163] width 388 height 13
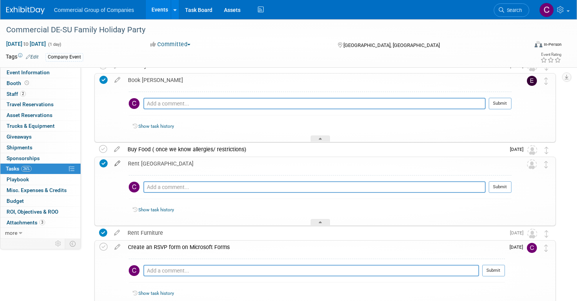
click at [124, 165] on icon at bounding box center [117, 162] width 13 height 10
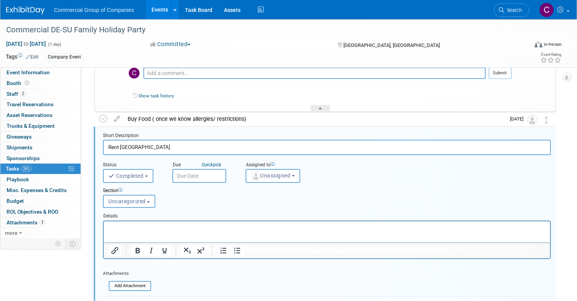
scroll to position [649, 0]
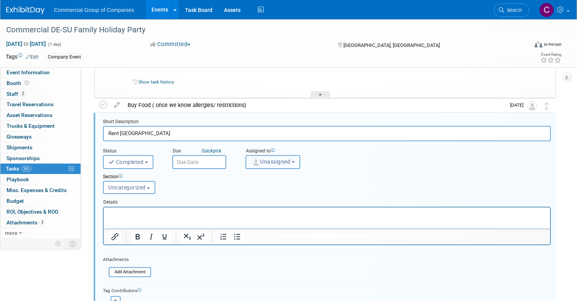
click at [292, 158] on button "Unassigned" at bounding box center [272, 162] width 55 height 14
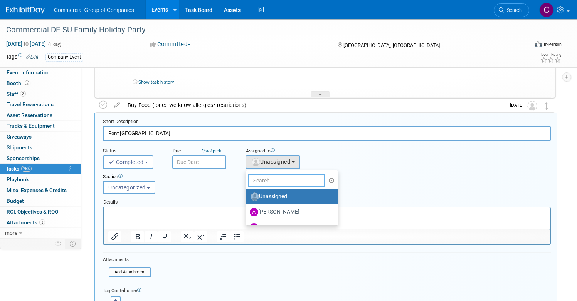
click at [304, 183] on input "text" at bounding box center [286, 180] width 77 height 13
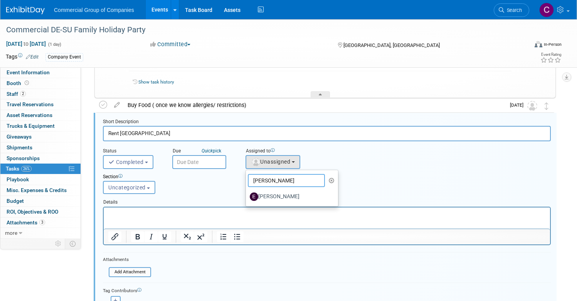
scroll to position [707, 0]
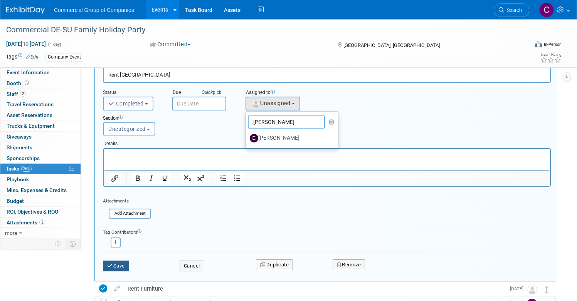
type input "[PERSON_NAME]"
click at [113, 265] on icon "submit" at bounding box center [110, 266] width 6 height 5
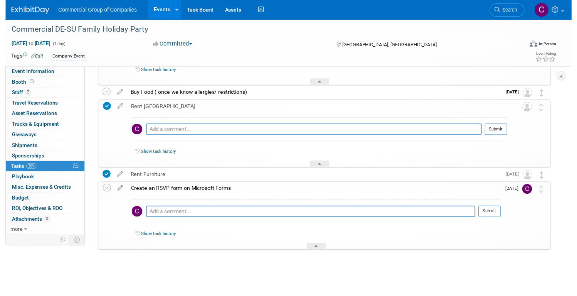
scroll to position [660, 0]
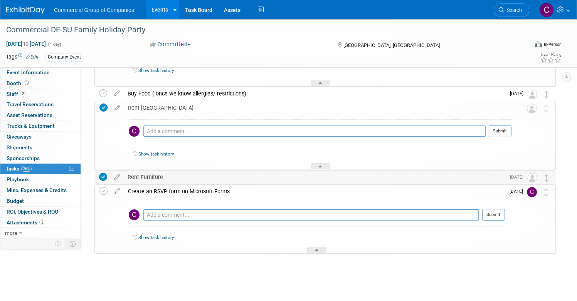
click at [189, 178] on div "Rent Furniture" at bounding box center [314, 177] width 381 height 13
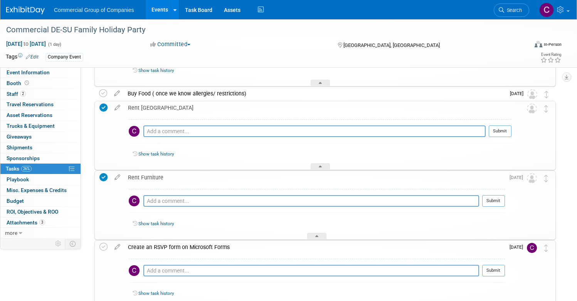
click at [213, 180] on div "Rent Furniture" at bounding box center [314, 177] width 381 height 13
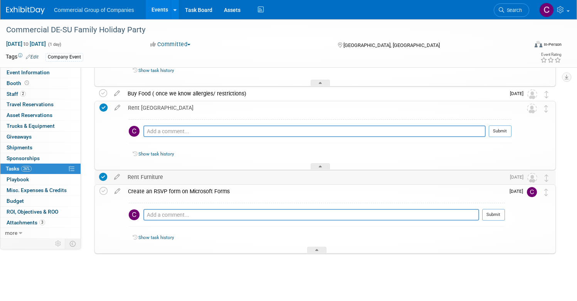
click at [200, 181] on div "Rent Furniture" at bounding box center [314, 177] width 381 height 13
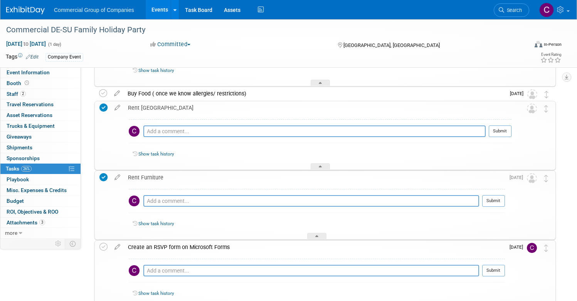
click at [197, 178] on div "Rent Furniture" at bounding box center [314, 177] width 381 height 13
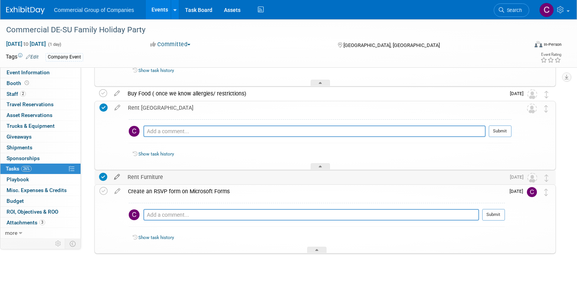
click at [124, 178] on icon at bounding box center [116, 176] width 13 height 10
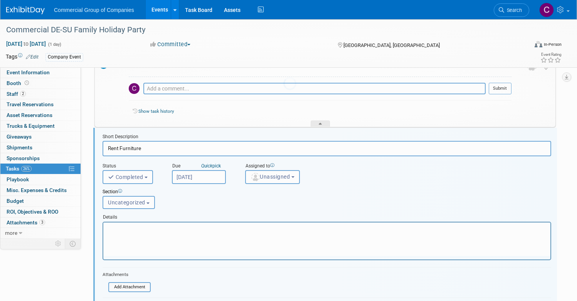
scroll to position [718, 0]
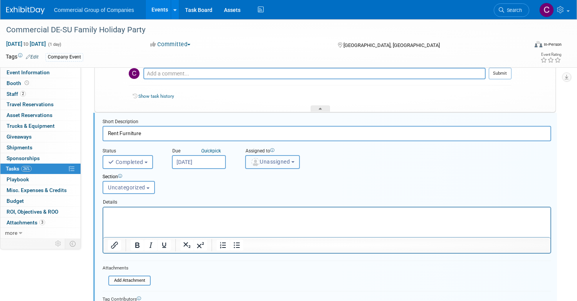
click at [296, 155] on button "Unassigned" at bounding box center [272, 162] width 55 height 14
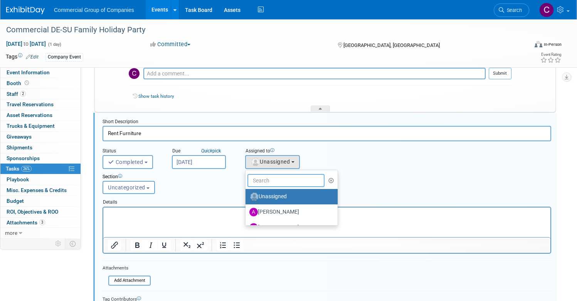
click at [294, 179] on input "text" at bounding box center [285, 180] width 77 height 13
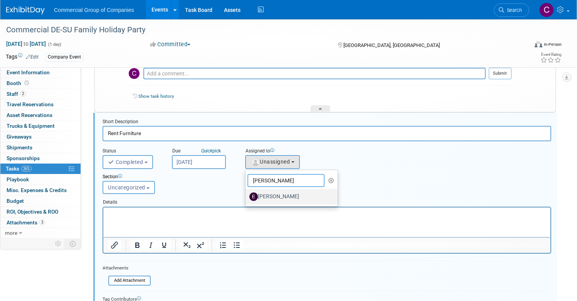
type input "[PERSON_NAME]"
click at [310, 201] on label "Emma Schwab" at bounding box center [289, 197] width 81 height 12
click at [247, 198] on input "Emma Schwab" at bounding box center [244, 195] width 5 height 5
select select "88cd67d7-3996-44f0-8fd2-8177c9c457f8"
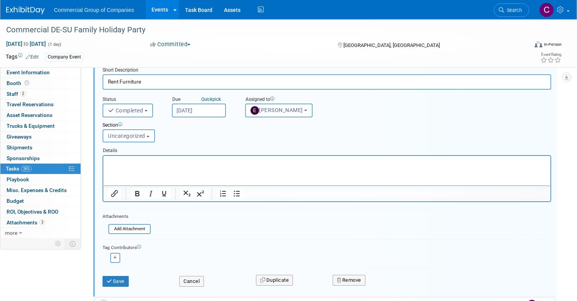
scroll to position [812, 0]
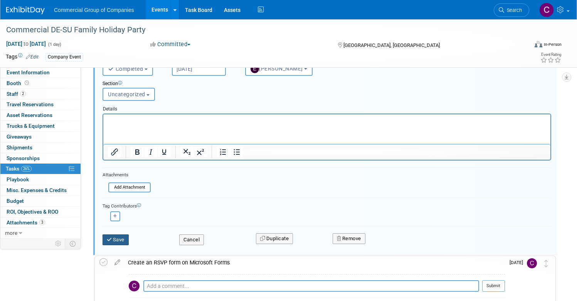
click at [113, 240] on icon "submit" at bounding box center [110, 239] width 6 height 5
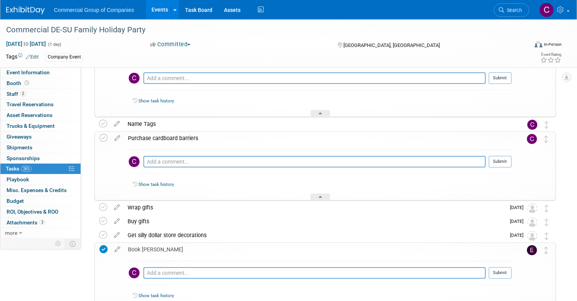
scroll to position [598, 0]
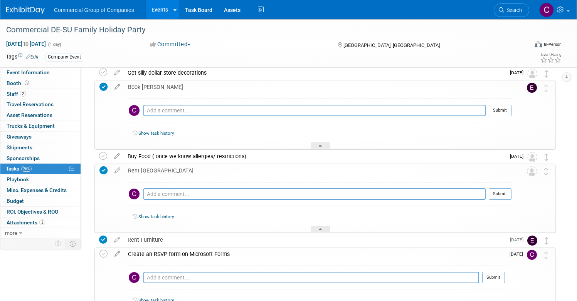
click at [200, 170] on div "Rent Bouncy Castle" at bounding box center [317, 170] width 387 height 13
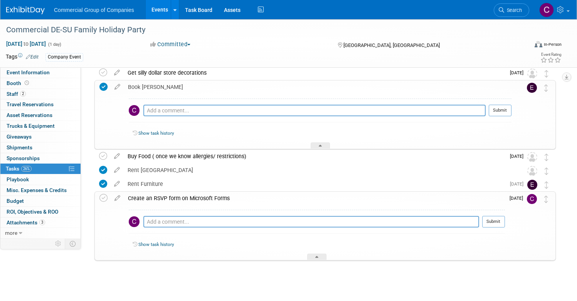
click at [284, 153] on div "Buy Food ( once we know allergies/ restrictions)" at bounding box center [314, 156] width 381 height 13
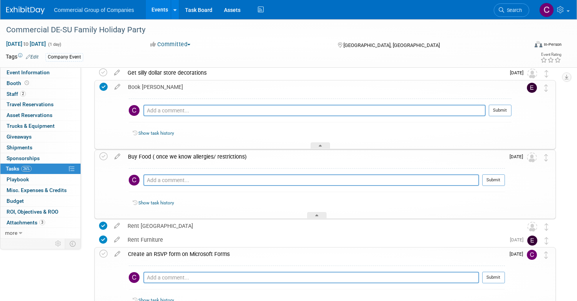
click at [253, 156] on div "Buy Food ( once we know allergies/ restrictions)" at bounding box center [314, 156] width 381 height 13
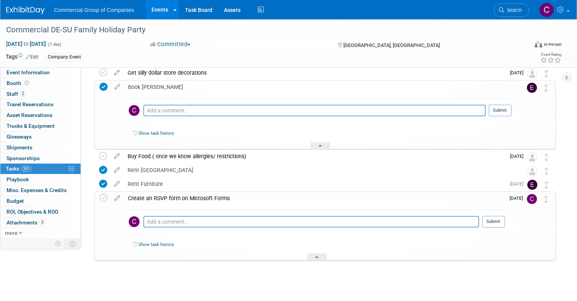
click at [205, 176] on div "Rent Bouncy Castle" at bounding box center [318, 170] width 388 height 13
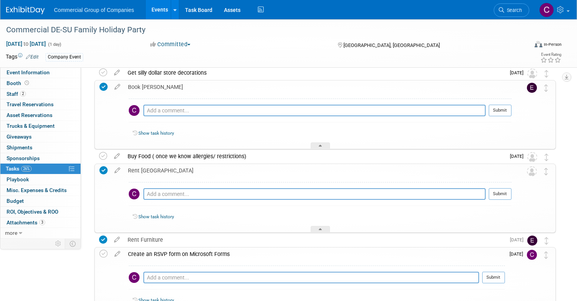
click at [124, 175] on td at bounding box center [117, 198] width 13 height 69
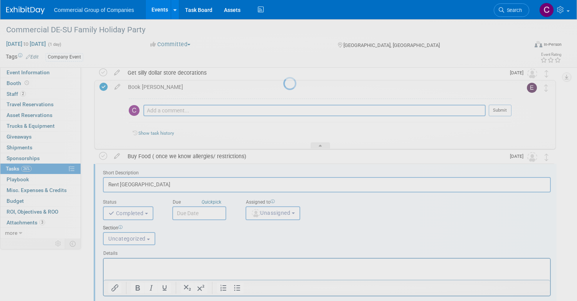
click at [283, 172] on div at bounding box center [288, 150] width 11 height 301
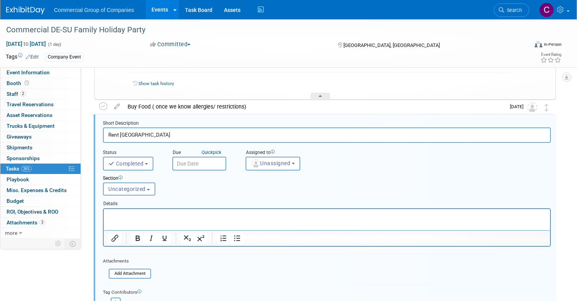
scroll to position [649, 0]
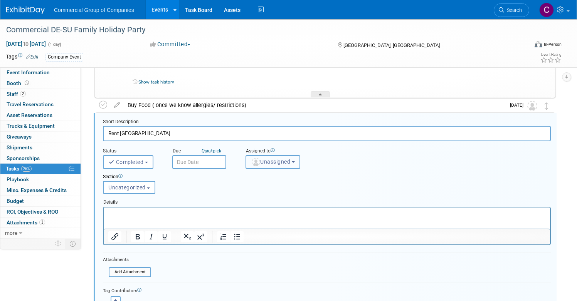
click at [300, 156] on button "Unassigned" at bounding box center [272, 162] width 55 height 14
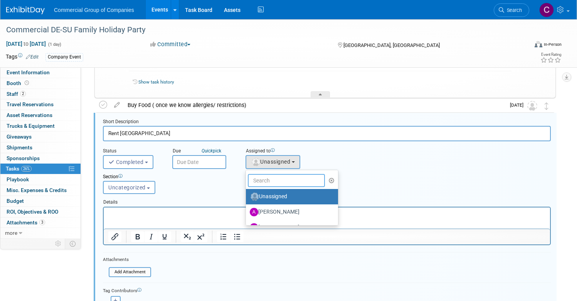
click at [303, 183] on input "text" at bounding box center [286, 180] width 77 height 13
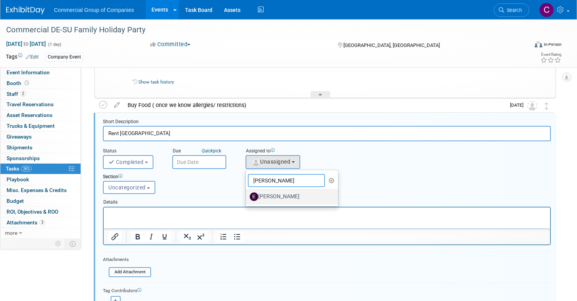
type input "[PERSON_NAME]"
click at [323, 193] on label "Emma Schwab" at bounding box center [290, 197] width 81 height 12
click at [247, 193] on input "Emma Schwab" at bounding box center [244, 195] width 5 height 5
select select "88cd67d7-3996-44f0-8fd2-8177c9c457f8"
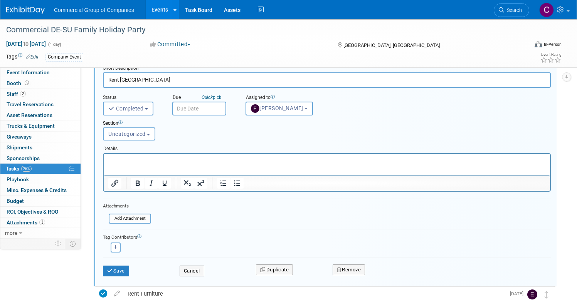
scroll to position [702, 0]
click at [138, 264] on div "Save" at bounding box center [135, 269] width 77 height 16
click at [129, 266] on button "Save" at bounding box center [116, 271] width 26 height 11
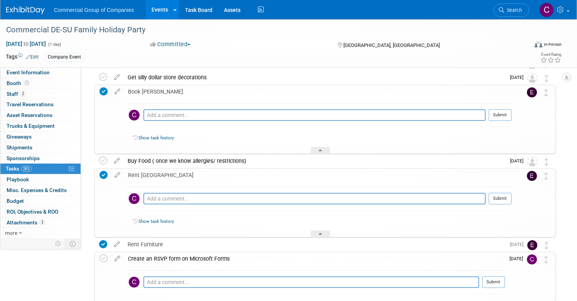
scroll to position [578, 0]
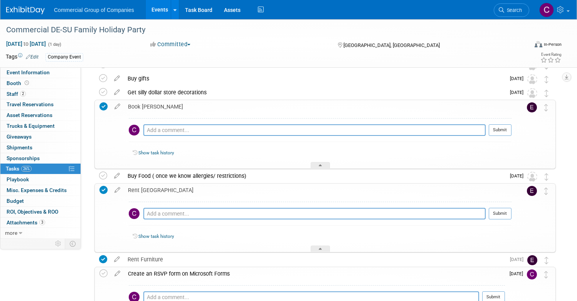
click at [217, 181] on div "Buy Food ( once we know allergies/ restrictions)" at bounding box center [314, 176] width 381 height 13
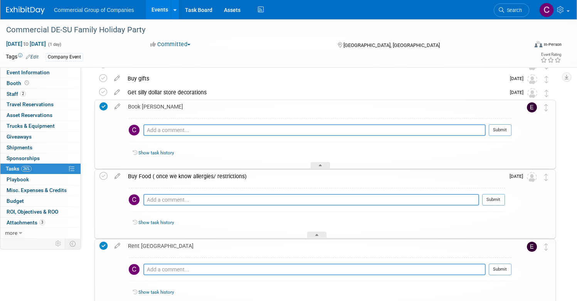
click at [290, 179] on div "Buy Food ( once we know allergies/ restrictions)" at bounding box center [314, 176] width 381 height 13
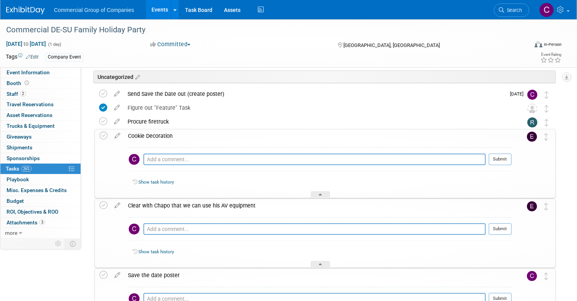
scroll to position [213, 0]
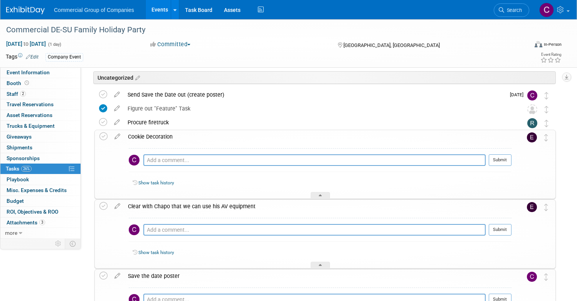
click at [192, 138] on div "Cookie Decoration" at bounding box center [317, 136] width 387 height 13
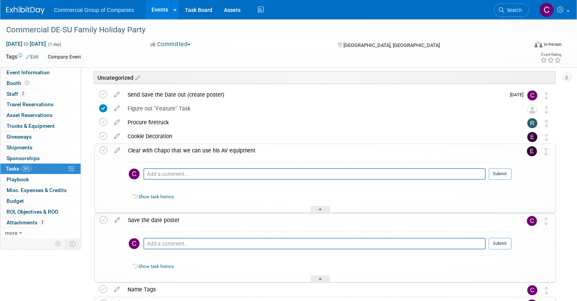
click at [197, 150] on div "Clear with Chapo that we can use his AV equipment" at bounding box center [317, 150] width 387 height 13
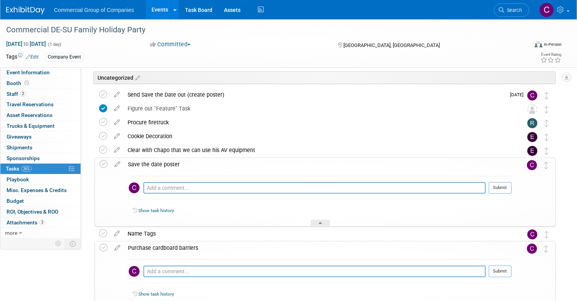
click at [198, 155] on div "Clear with Chapo that we can use his AV equipment" at bounding box center [318, 150] width 388 height 13
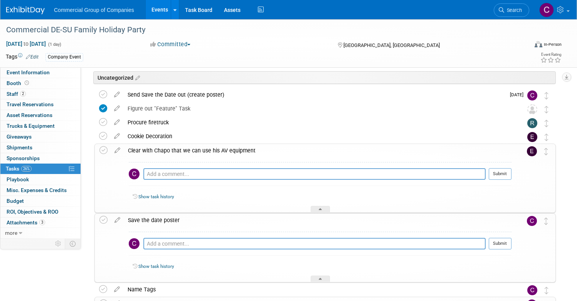
click at [199, 160] on div "Pro tip: Press Ctrl-Enter to submit comment. Submit Show task history" at bounding box center [317, 185] width 387 height 55
click at [202, 155] on div "Clear with Chapo that we can use his AV equipment" at bounding box center [317, 150] width 387 height 13
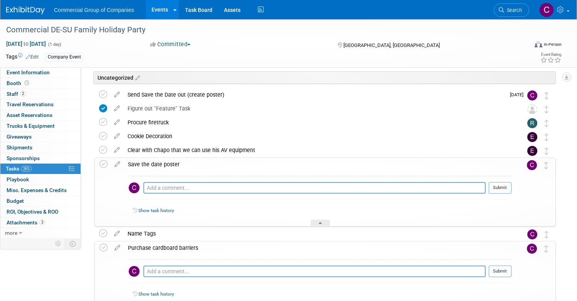
click at [202, 174] on div "Pro tip: Press Ctrl-Enter to submit comment. Submit Show task history" at bounding box center [317, 198] width 387 height 55
click at [205, 169] on div "Save the date poster" at bounding box center [317, 164] width 387 height 13
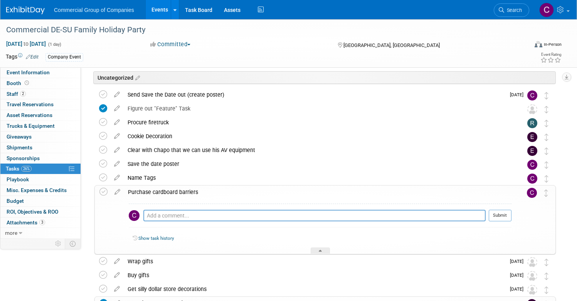
click at [207, 189] on div "Purchase cardboard barriers" at bounding box center [317, 192] width 387 height 13
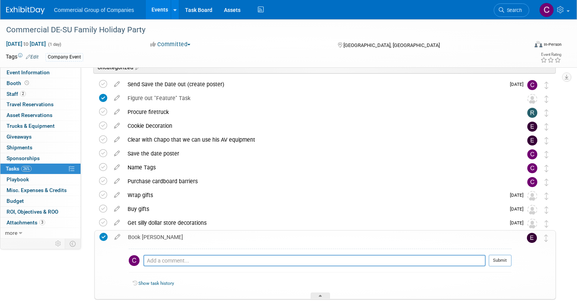
scroll to position [224, 0]
click at [216, 250] on div "Pro tip: Press Ctrl-Enter to submit comment. Submit" at bounding box center [320, 263] width 383 height 28
click at [220, 239] on div "Book Jim" at bounding box center [317, 236] width 387 height 13
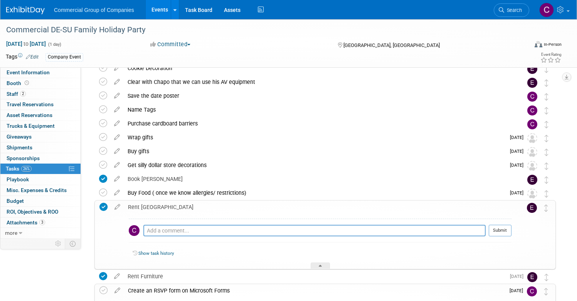
scroll to position [282, 0]
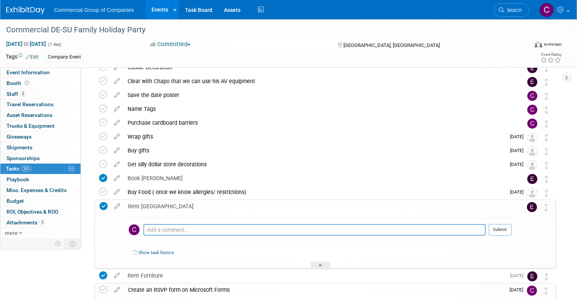
click at [207, 207] on div "Rent Bouncy Castle" at bounding box center [317, 206] width 387 height 13
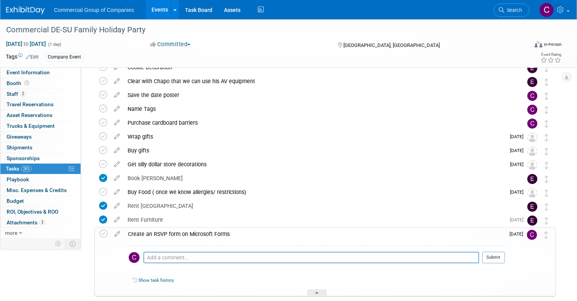
click at [200, 236] on div "Create an RSVP form on Microsoft Forms" at bounding box center [314, 234] width 381 height 13
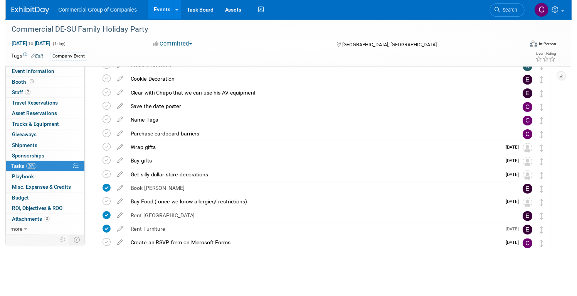
scroll to position [269, 0]
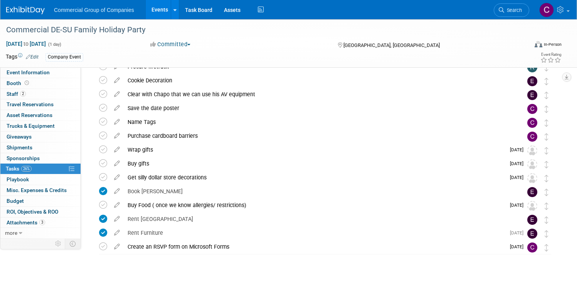
click at [227, 205] on div "Buy Food ( once we know allergies/ restrictions)" at bounding box center [314, 205] width 381 height 13
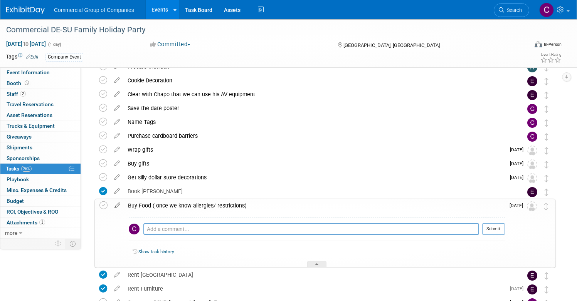
click at [124, 205] on icon at bounding box center [117, 204] width 13 height 10
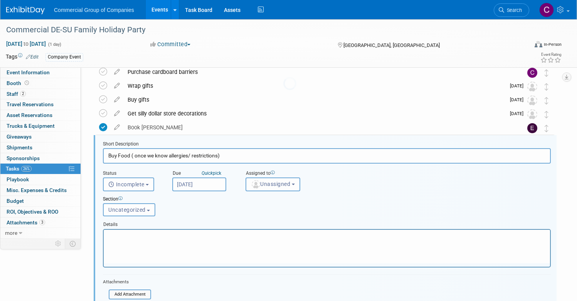
scroll to position [356, 0]
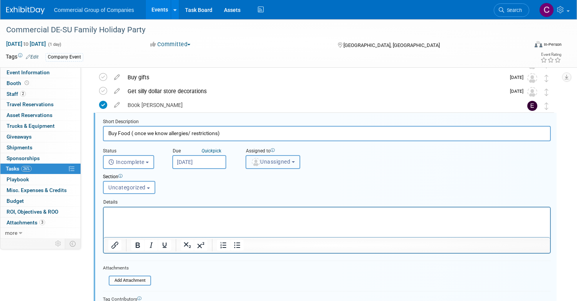
click at [288, 166] on button "Unassigned" at bounding box center [272, 162] width 55 height 14
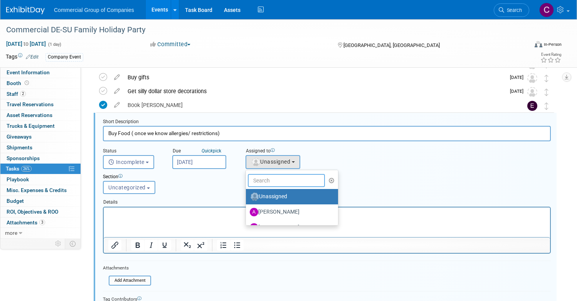
click at [309, 178] on input "text" at bounding box center [286, 180] width 77 height 13
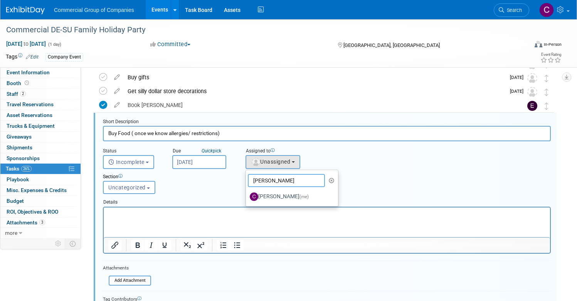
type input "[PERSON_NAME]"
click at [290, 210] on p "Rich Text Area. Press ALT-0 for help." at bounding box center [326, 213] width 437 height 7
click at [309, 195] on span "(me)" at bounding box center [303, 196] width 9 height 5
click at [247, 195] on input "Cole Mattern (me)" at bounding box center [244, 195] width 5 height 5
select select "1bf77cdd-794e-41e5-92c8-c5ff4e4784cf"
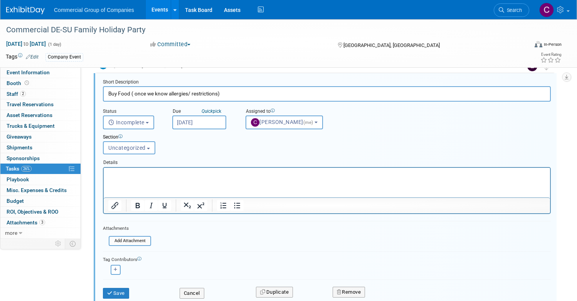
scroll to position [408, 0]
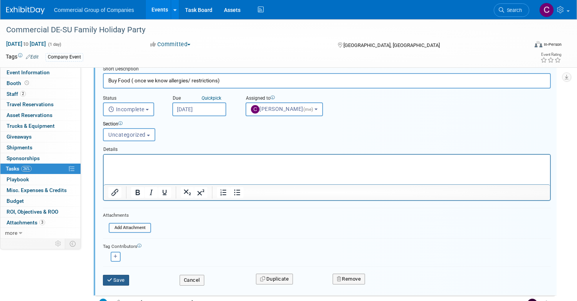
click at [129, 277] on button "Save" at bounding box center [116, 280] width 26 height 11
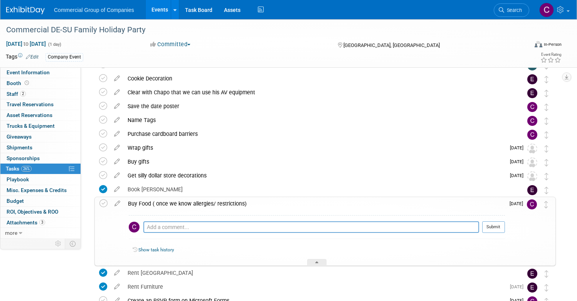
scroll to position [180, 0]
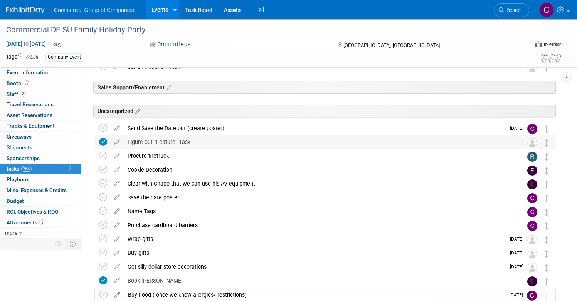
click at [297, 139] on div "Figure out "Feature" Task" at bounding box center [318, 142] width 388 height 13
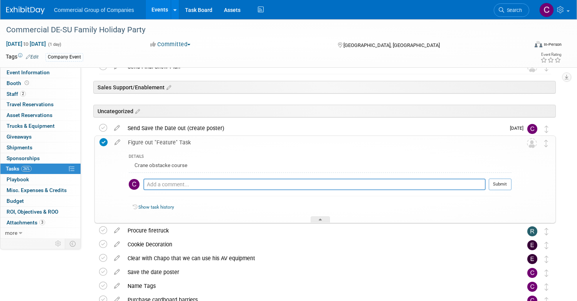
drag, startPoint x: 240, startPoint y: 141, endPoint x: 217, endPoint y: 143, distance: 23.3
click at [238, 141] on div "Figure out "Feature" Task" at bounding box center [317, 142] width 387 height 13
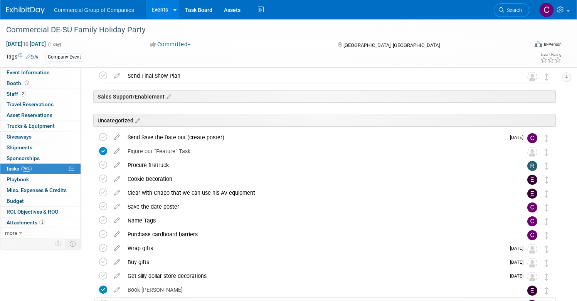
scroll to position [213, 0]
